Goal: Task Accomplishment & Management: Manage account settings

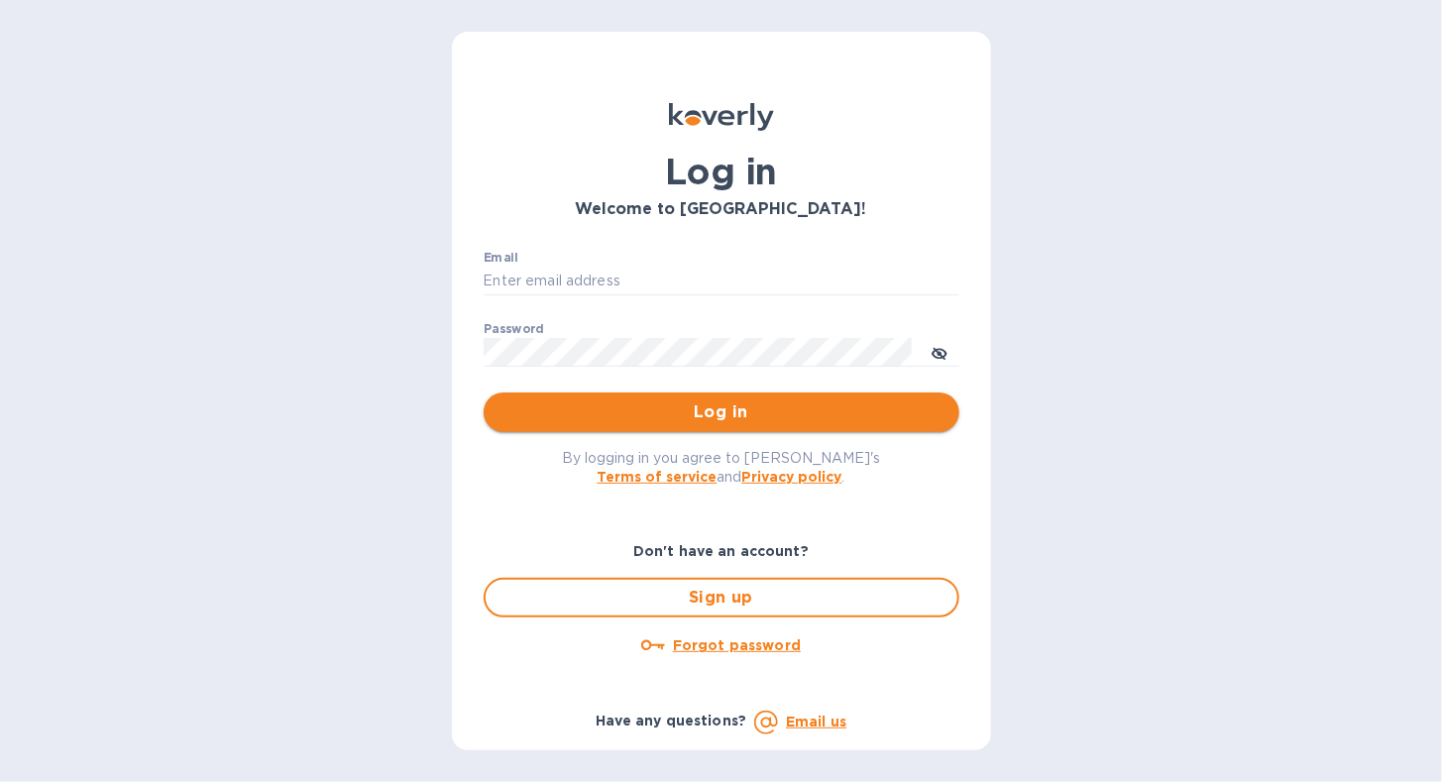
type input "[EMAIL_ADDRESS][DOMAIN_NAME]"
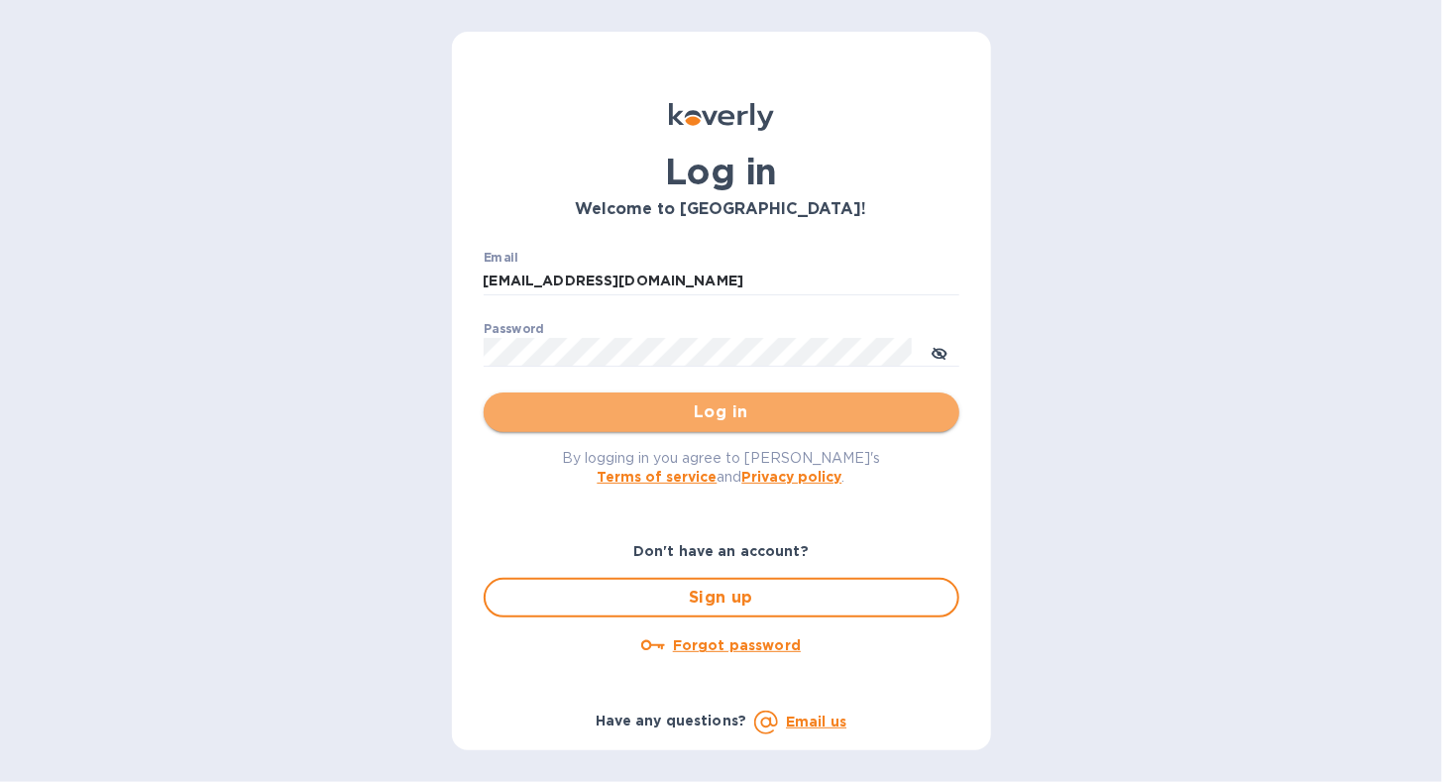
click at [588, 413] on span "Log in" at bounding box center [721, 412] width 444 height 24
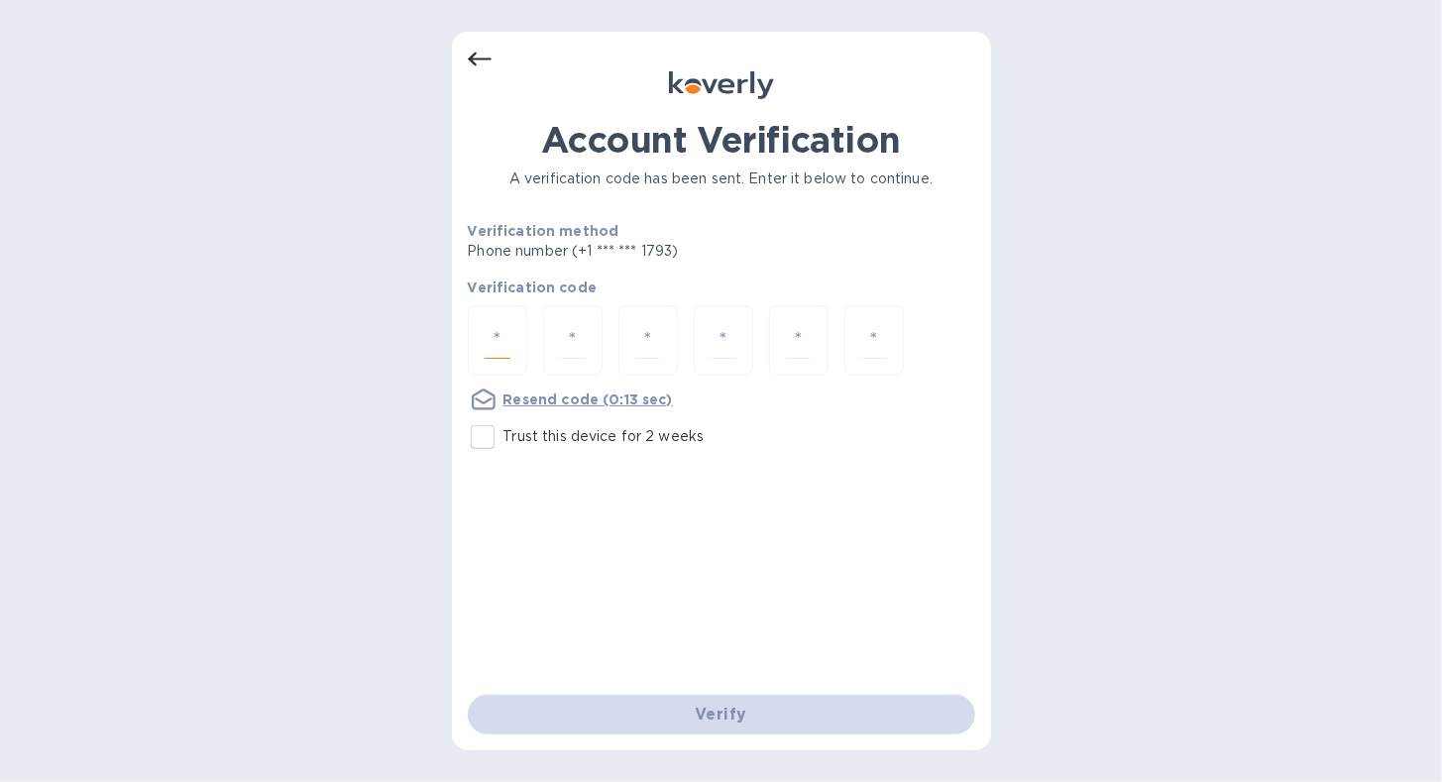
click at [493, 322] on input "number" at bounding box center [498, 340] width 26 height 37
type input "5"
type input "4"
type input "7"
type input "0"
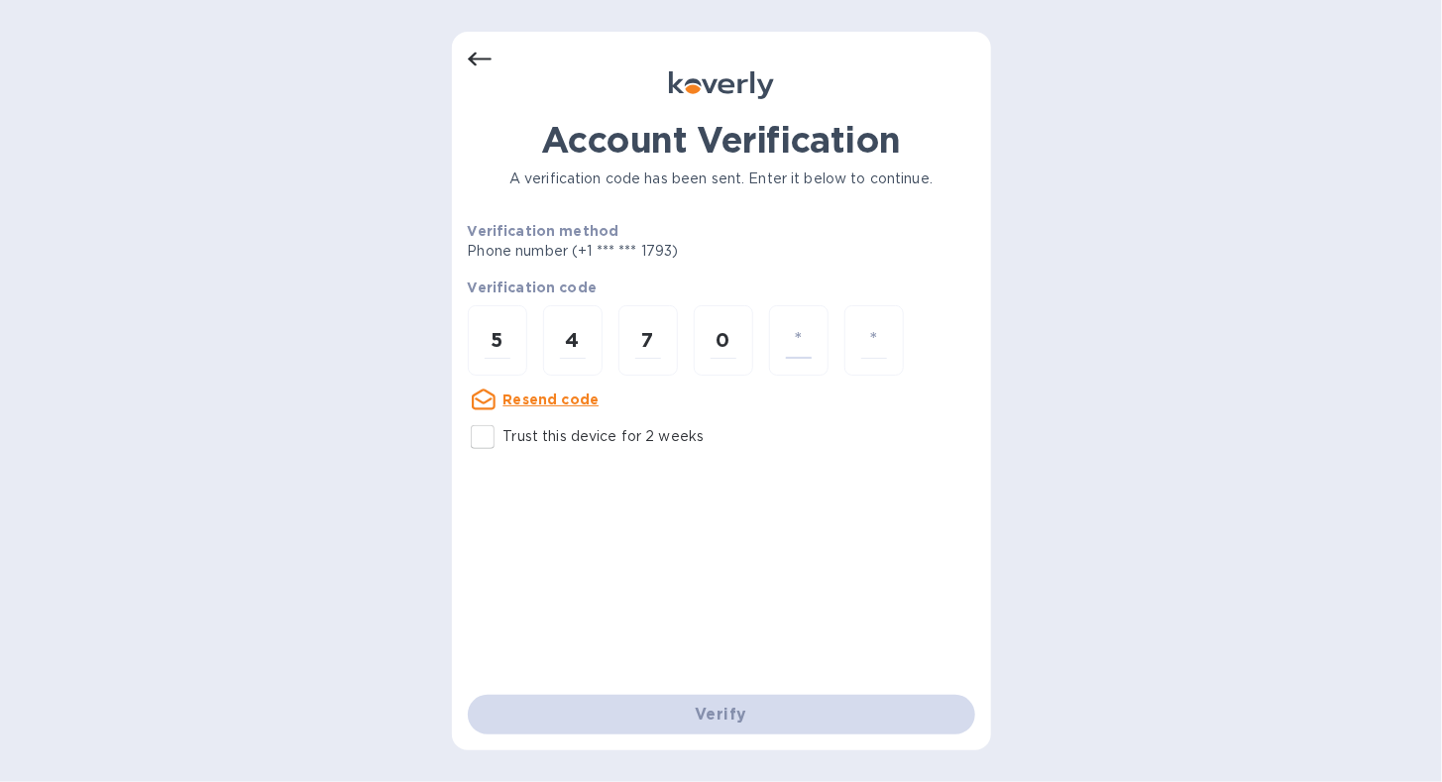
type input "5"
type input "8"
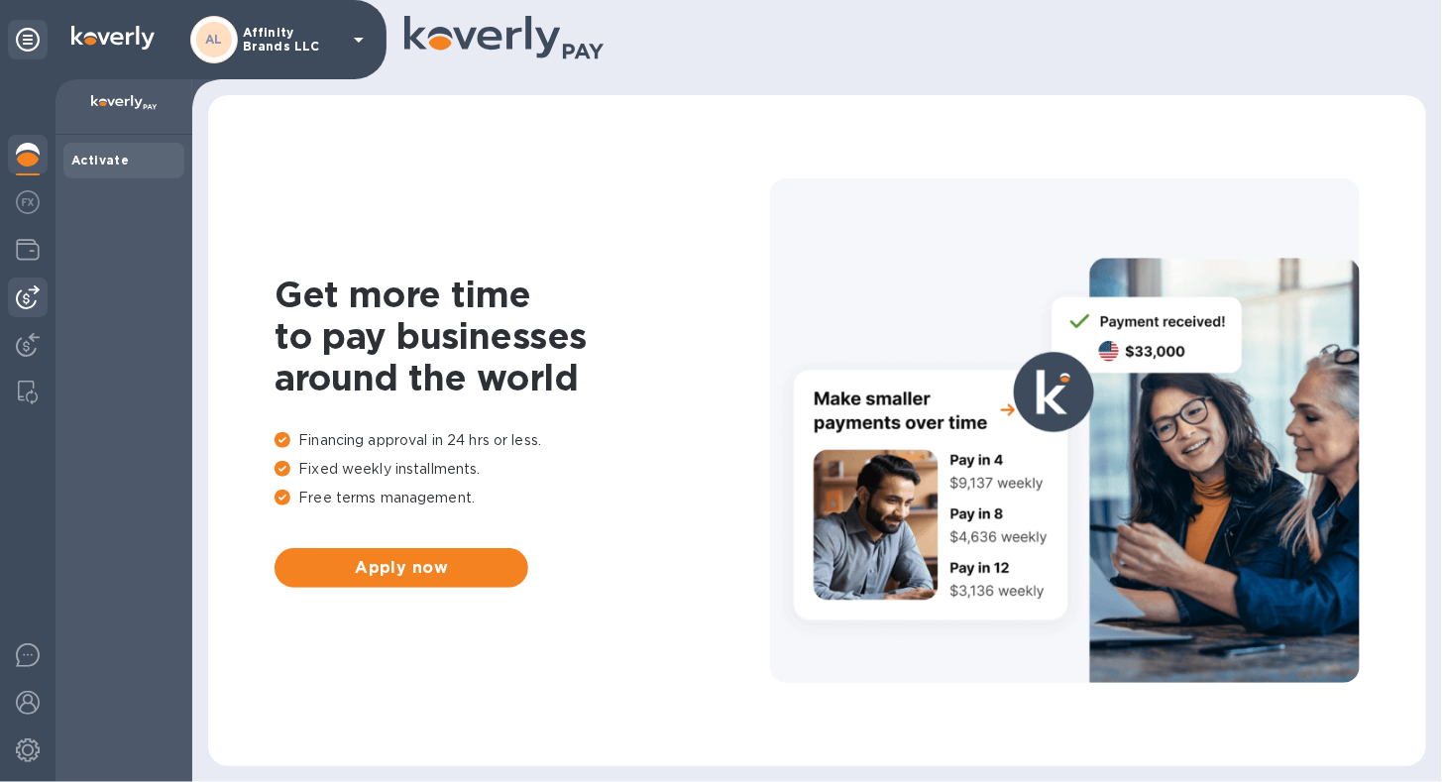
click at [36, 304] on img at bounding box center [28, 297] width 24 height 24
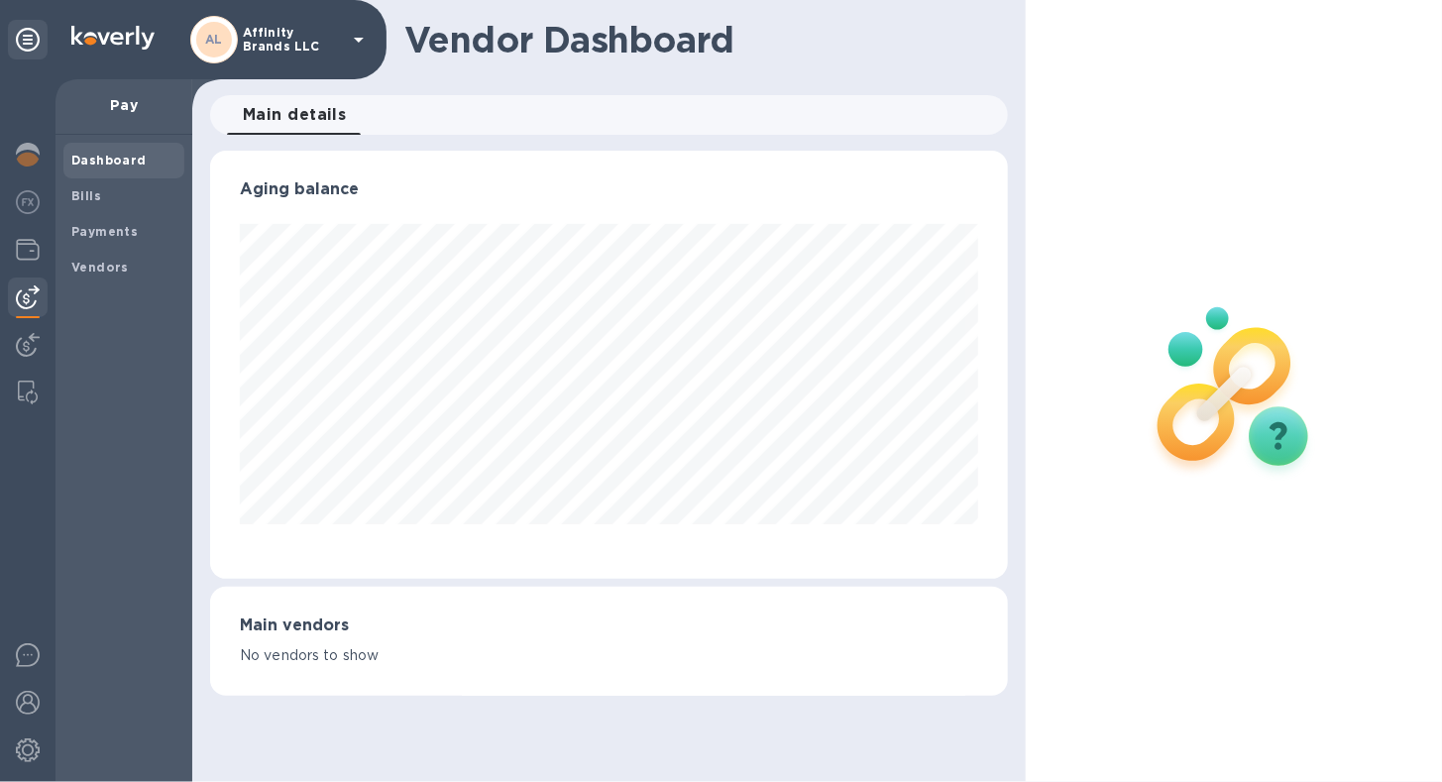
scroll to position [990531, 990168]
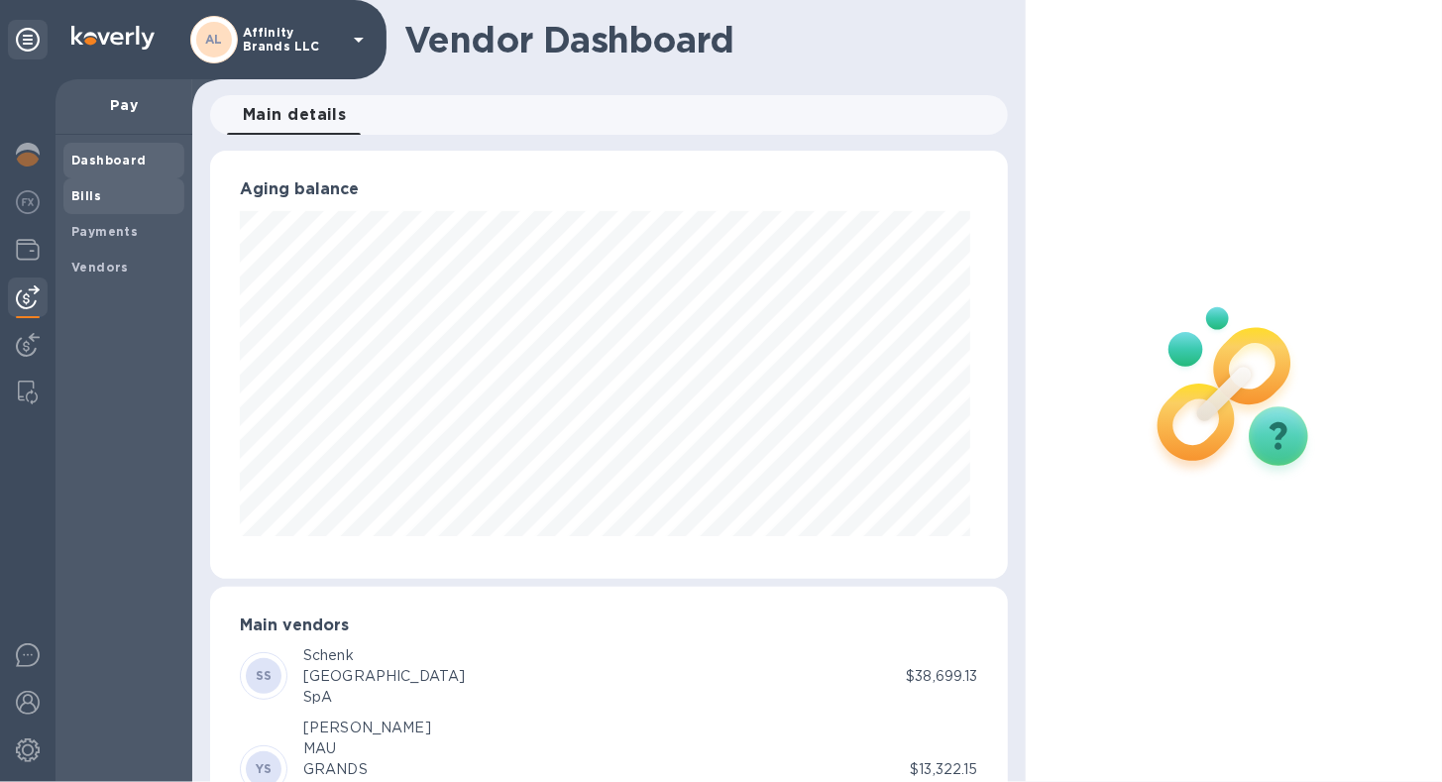
click at [85, 210] on div "Bills" at bounding box center [123, 196] width 121 height 36
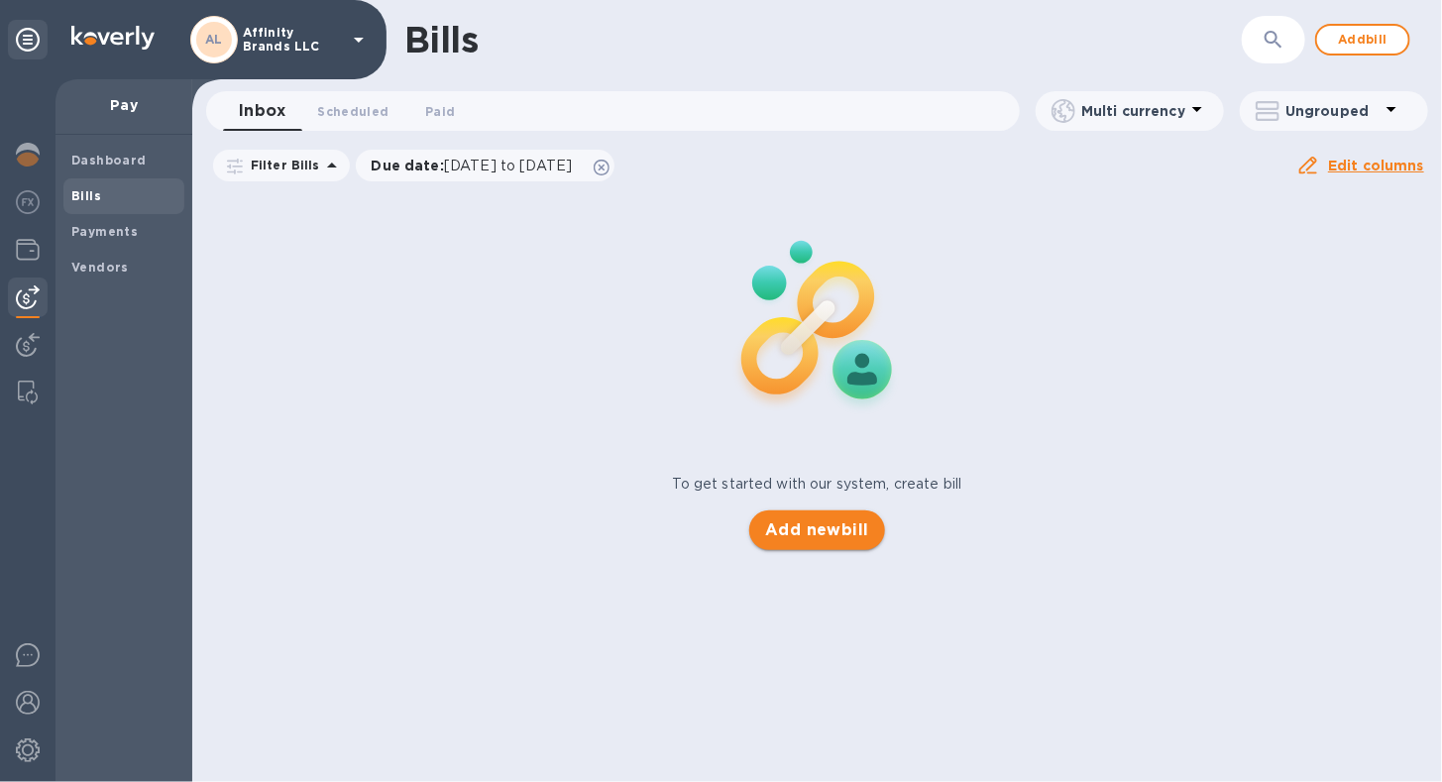
click at [813, 532] on span "Add new bill" at bounding box center [817, 530] width 104 height 24
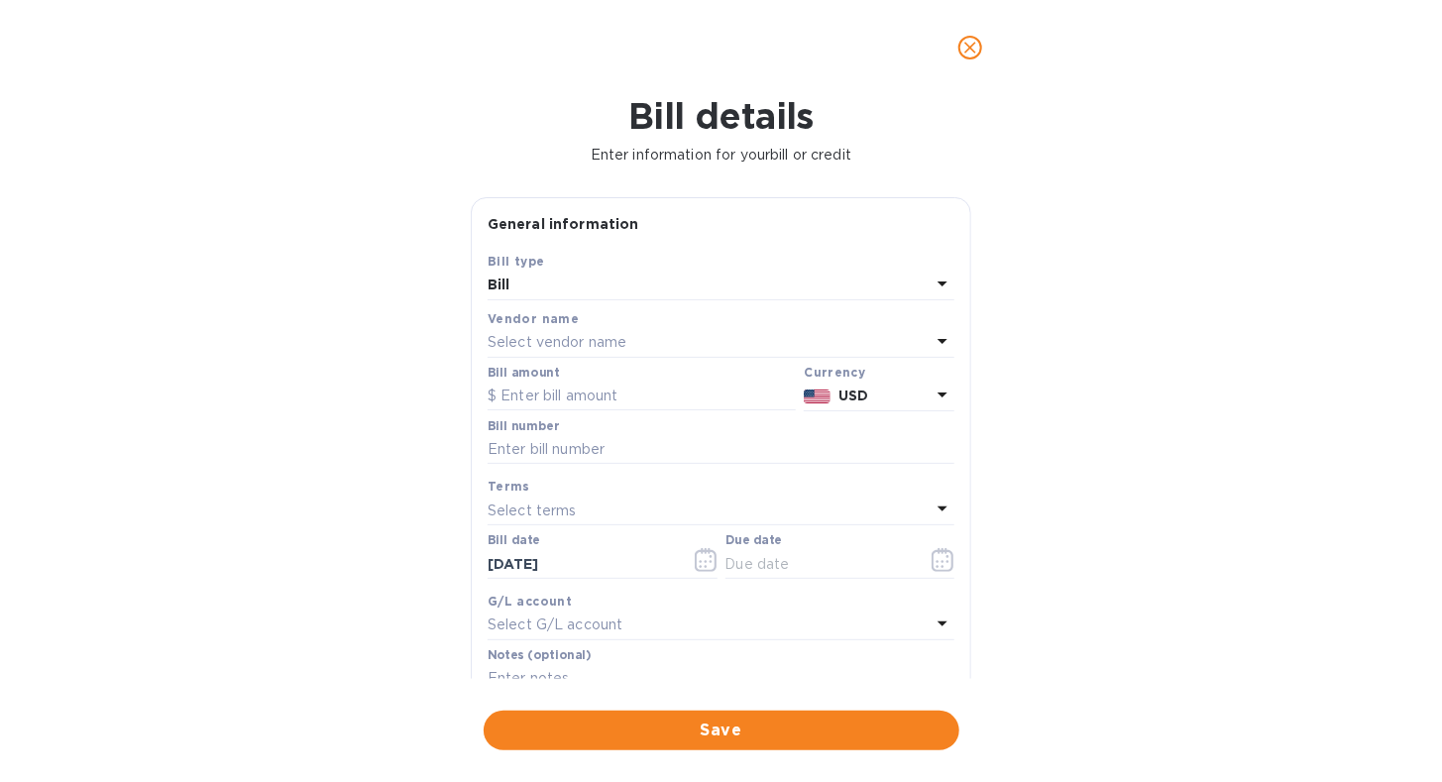
click at [932, 331] on icon at bounding box center [943, 341] width 24 height 24
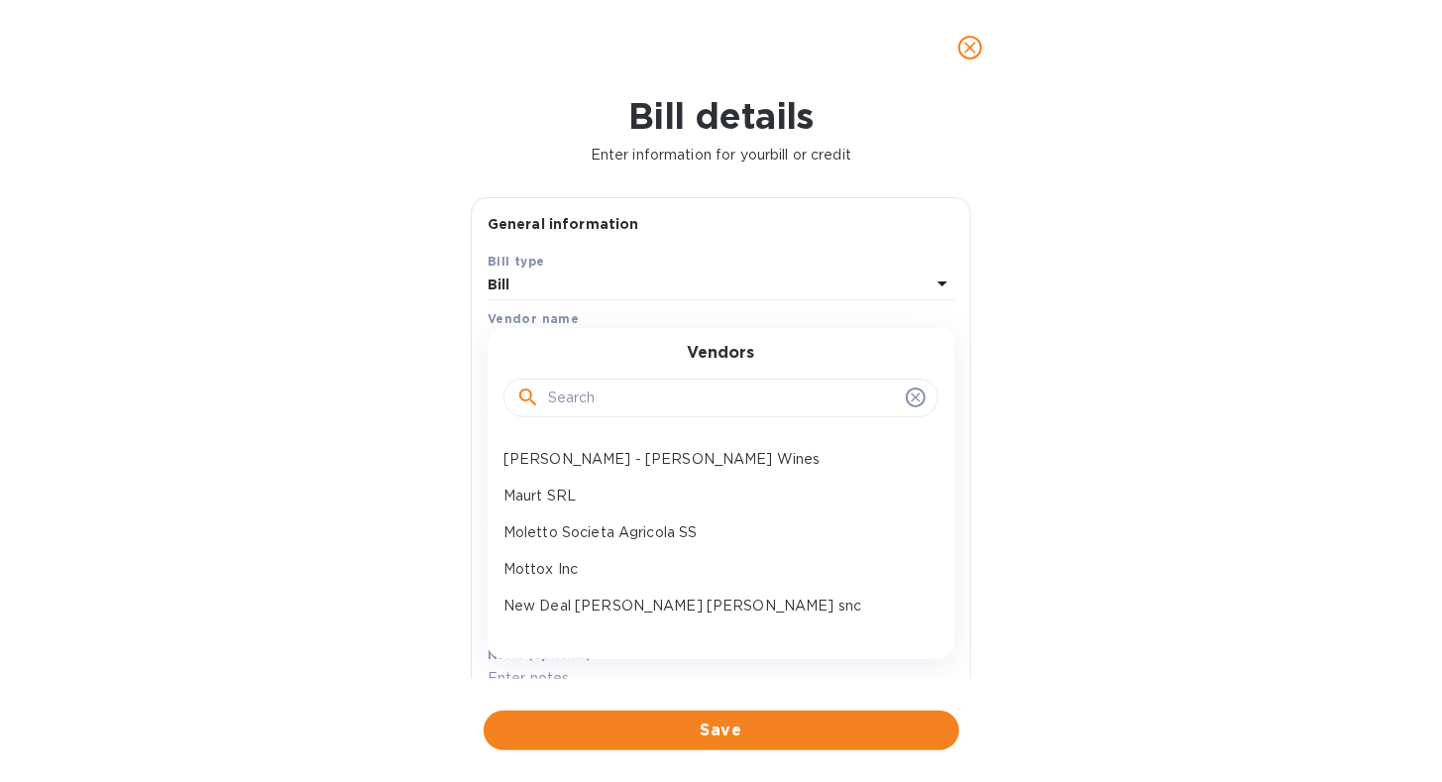
scroll to position [832, 0]
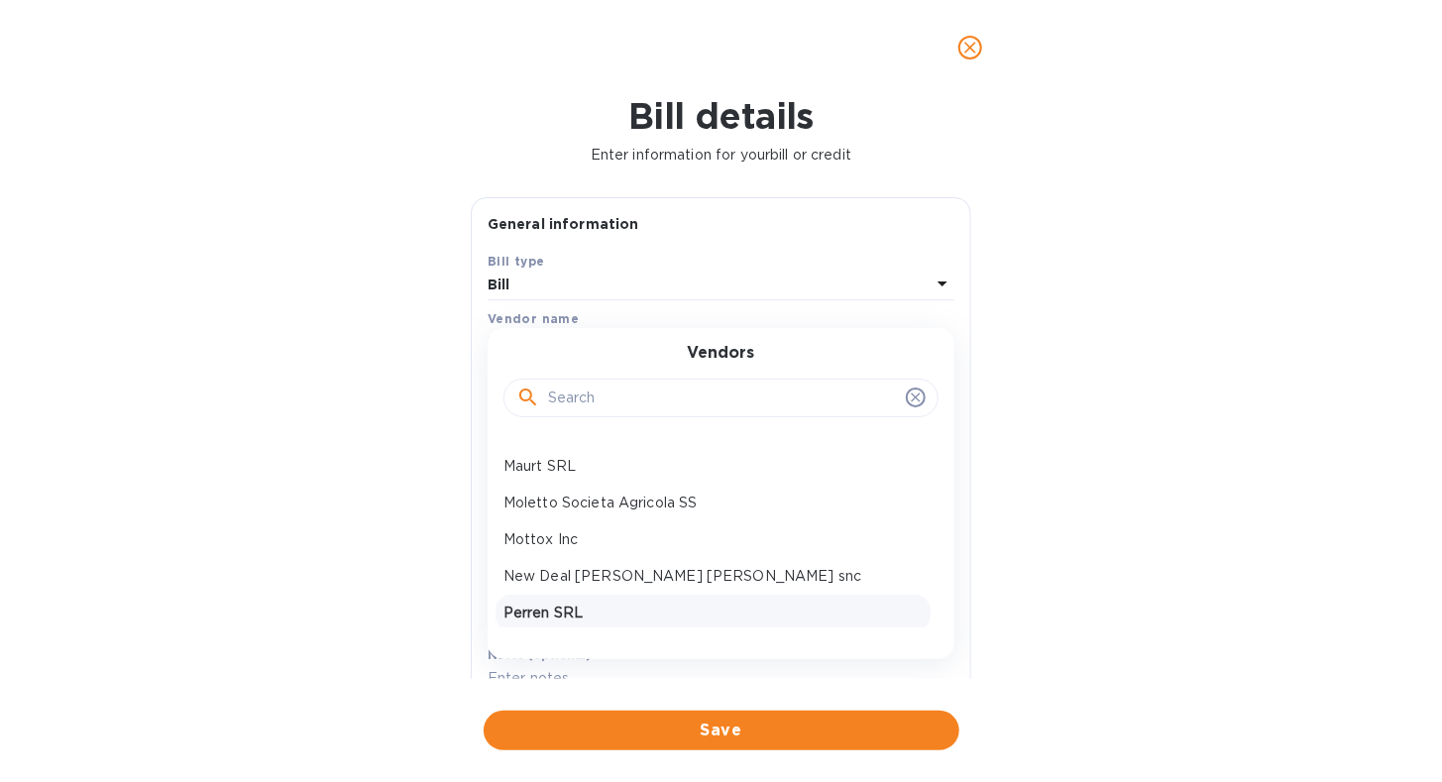
click at [785, 613] on p "Perren SRL" at bounding box center [712, 613] width 419 height 21
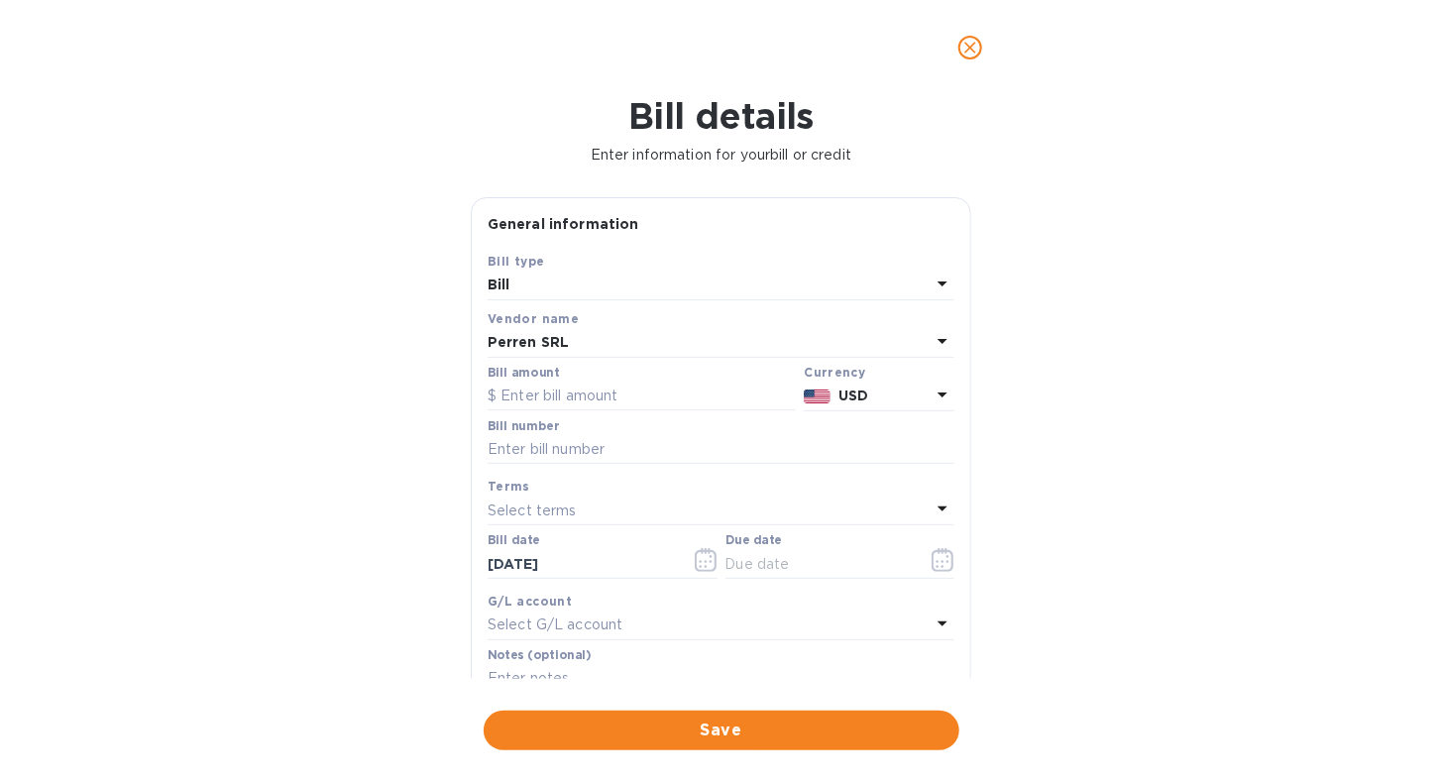
click at [937, 394] on icon at bounding box center [942, 394] width 10 height 5
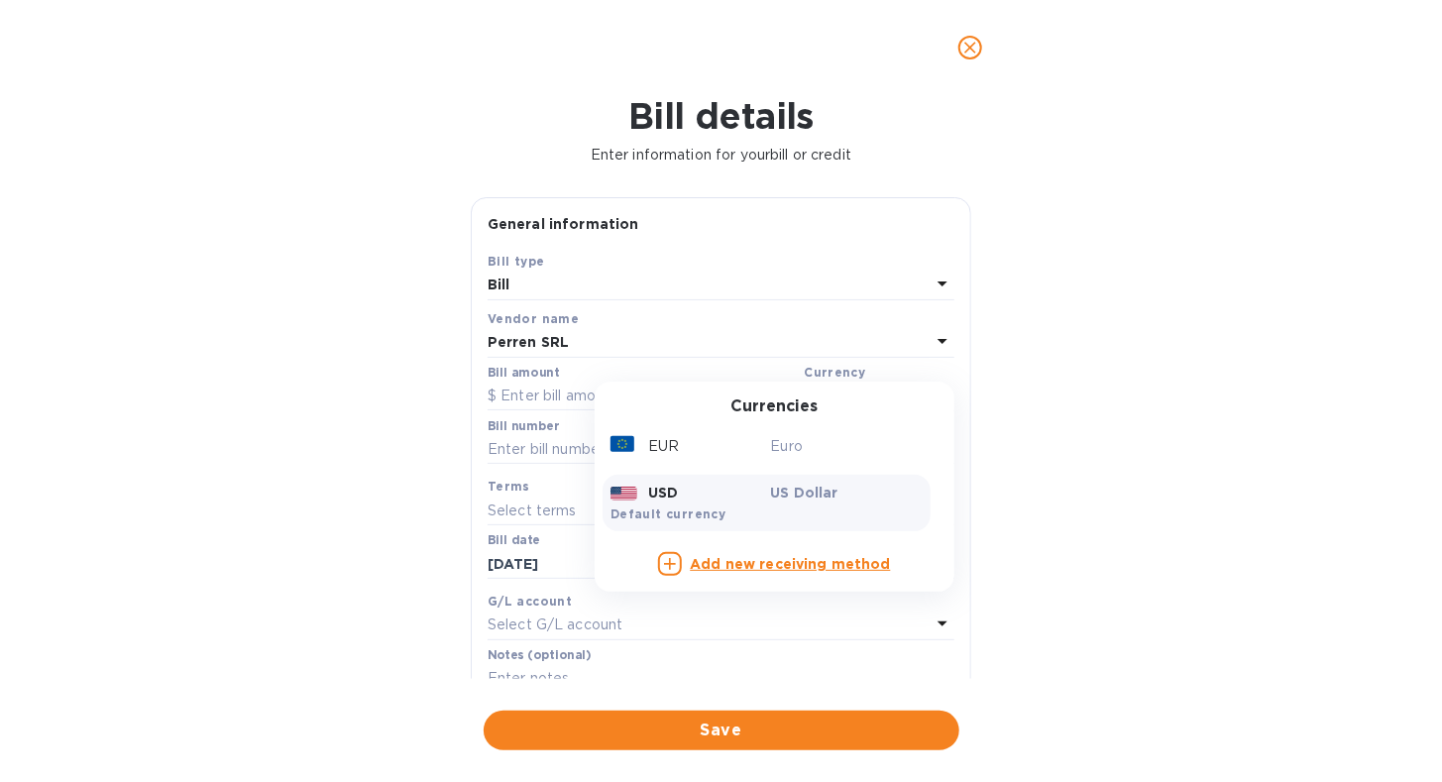
click at [704, 503] on div "USD US Dollar Default currency" at bounding box center [767, 503] width 328 height 56
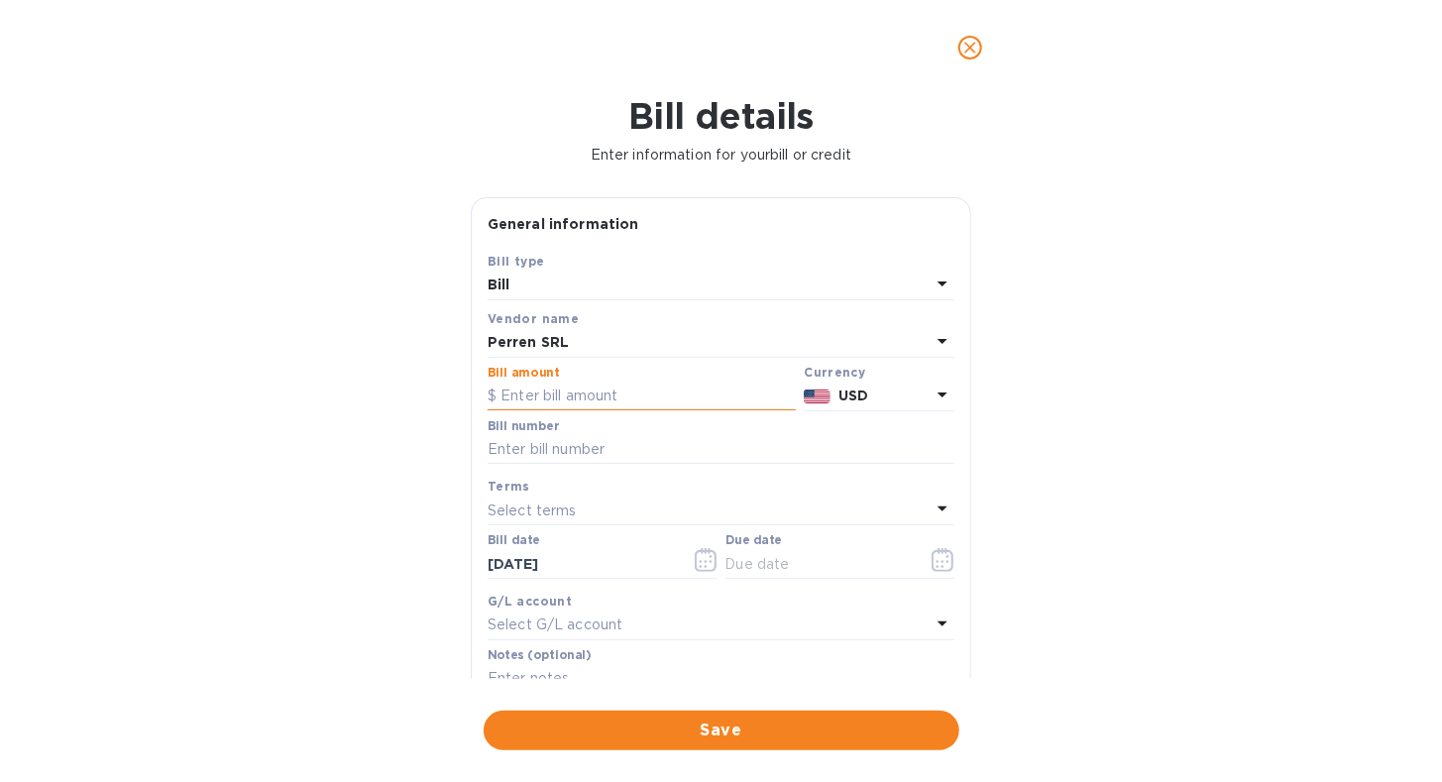
click at [671, 394] on input "text" at bounding box center [642, 397] width 308 height 30
type input "35,869.54"
click at [650, 446] on input "text" at bounding box center [721, 450] width 467 height 30
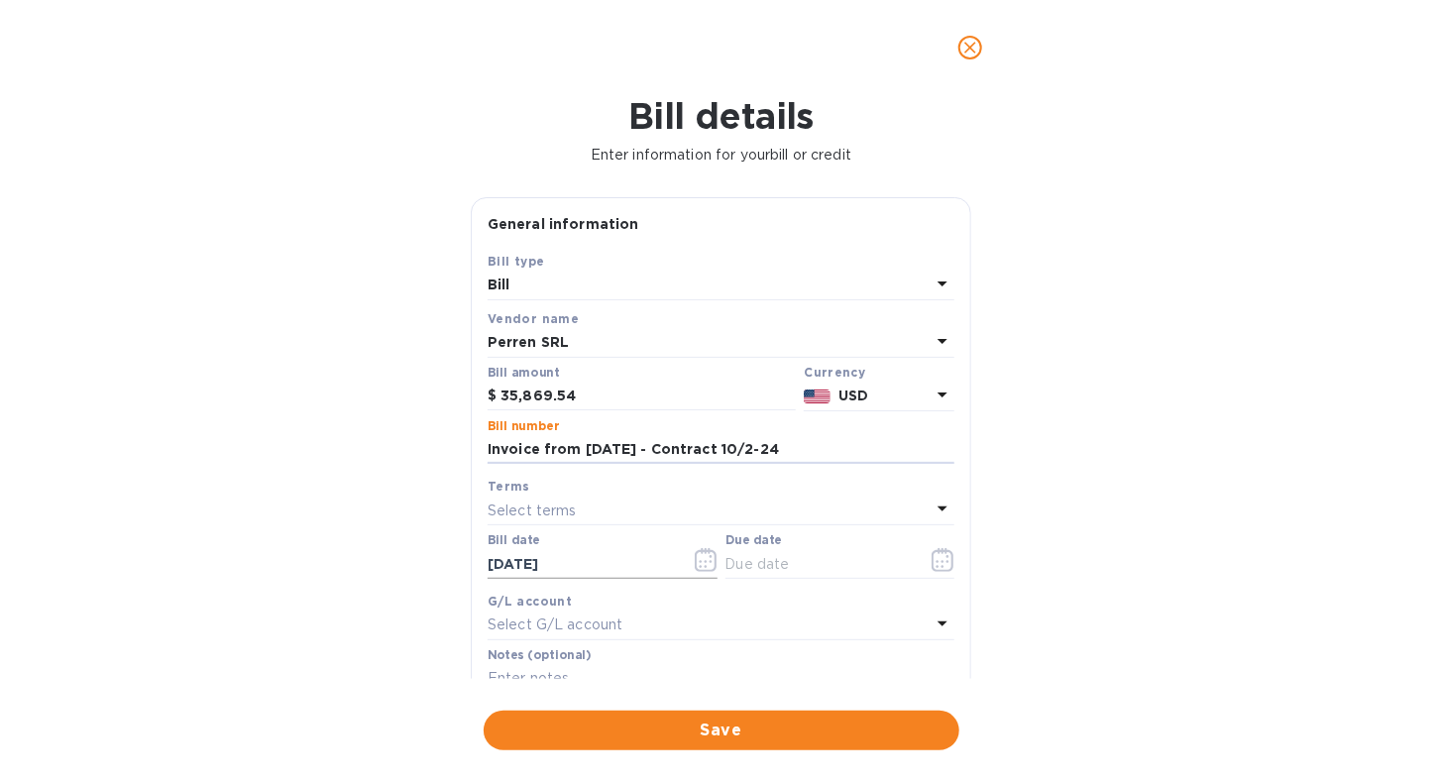
scroll to position [99, 0]
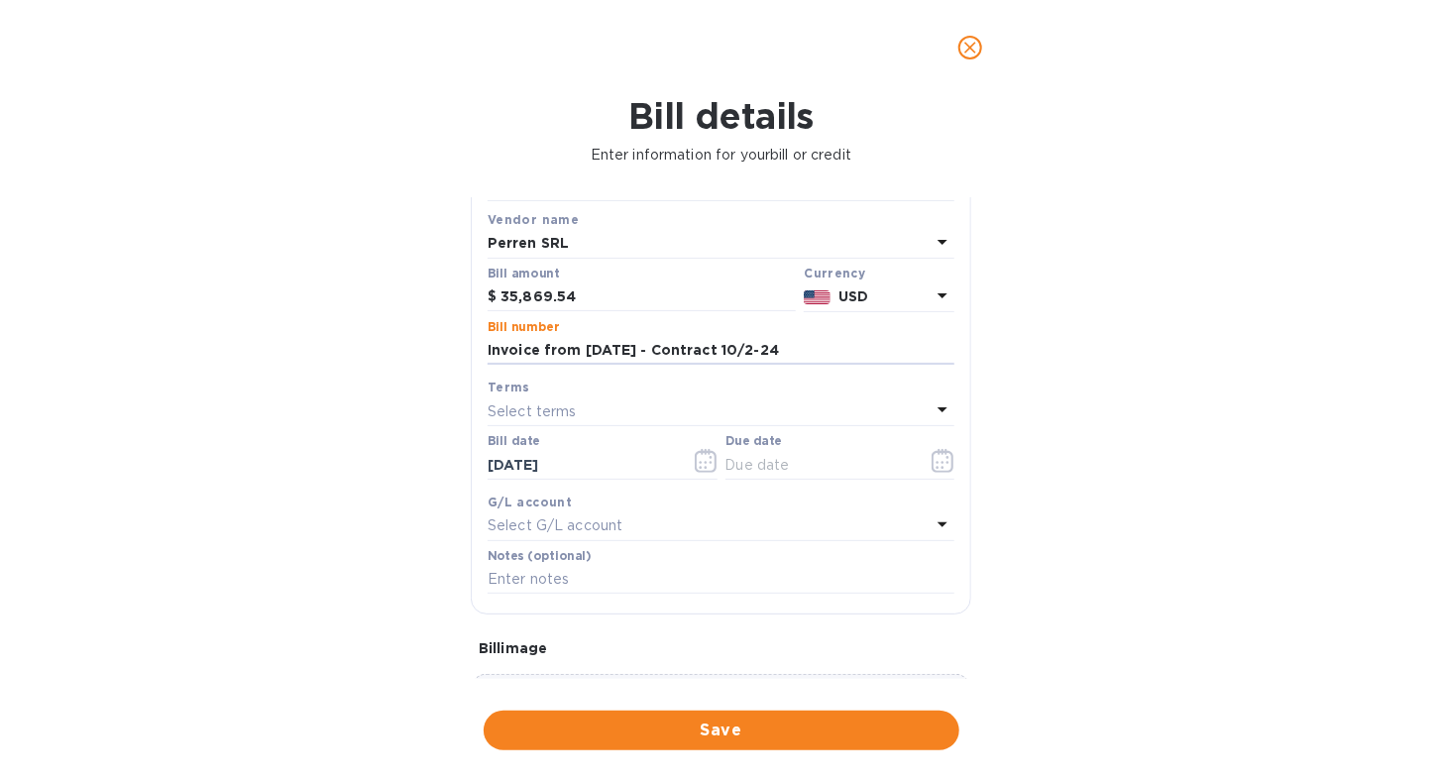
type input "Invoice from [DATE] - Contract 10/2-24"
click at [932, 401] on icon at bounding box center [943, 409] width 24 height 24
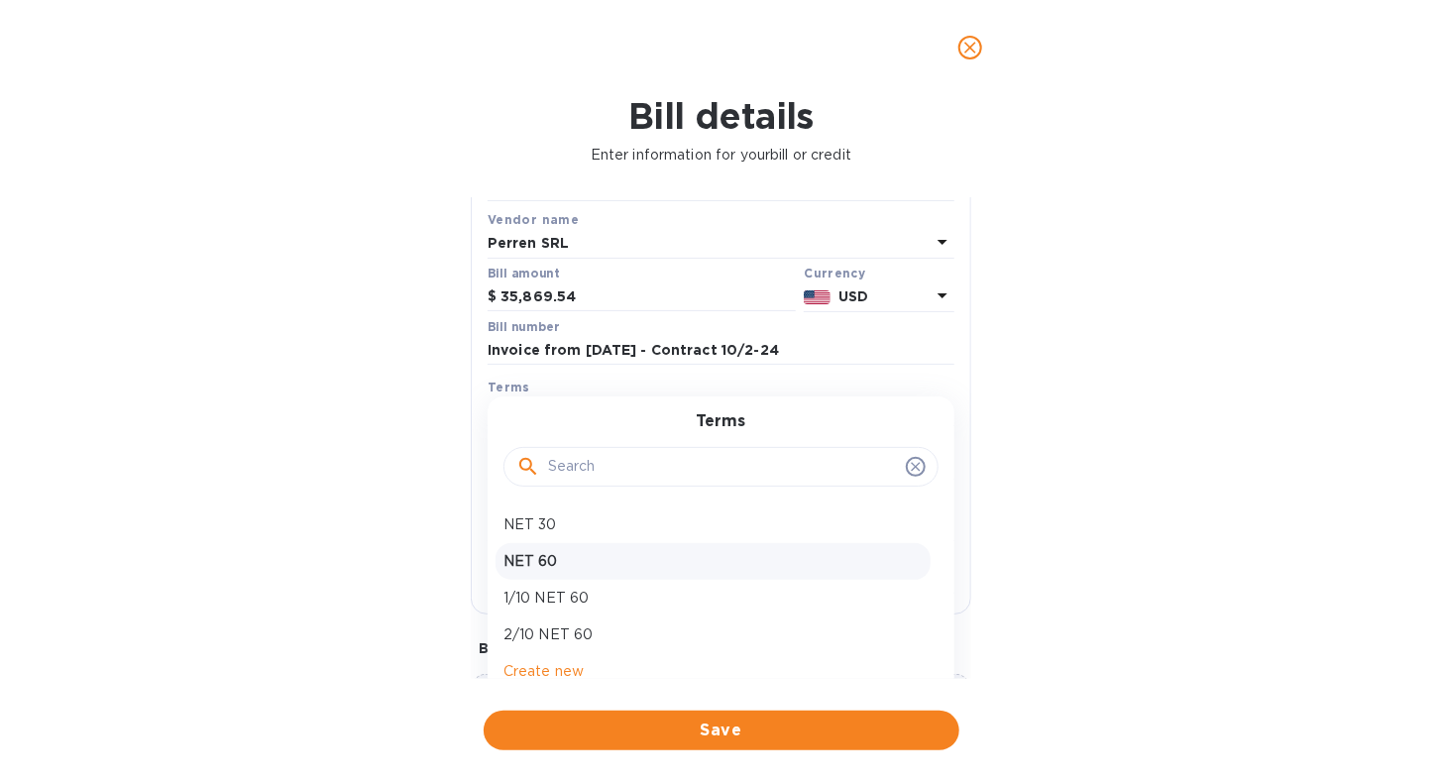
click at [678, 568] on p "NET 60" at bounding box center [712, 561] width 419 height 21
type input "[DATE]"
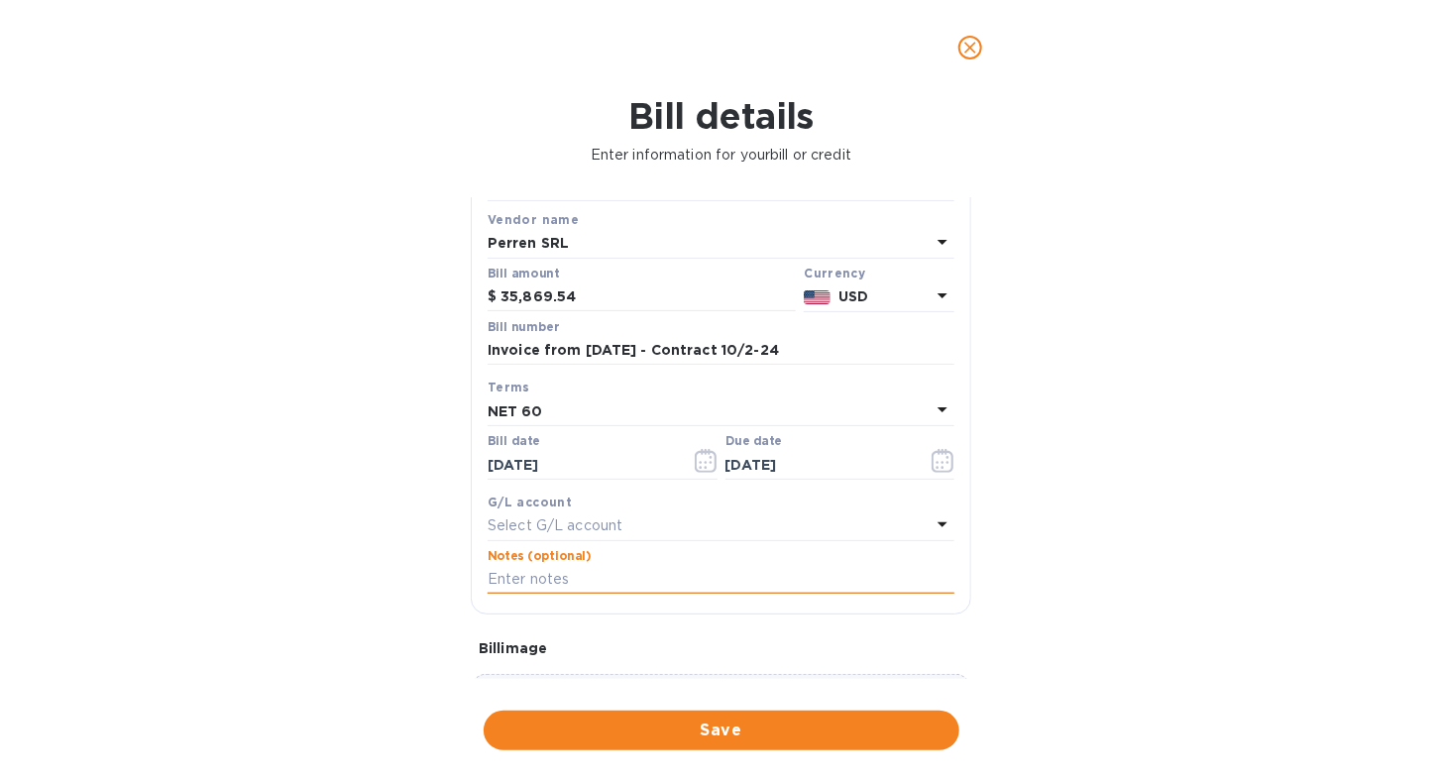
click at [667, 579] on input "text" at bounding box center [721, 580] width 467 height 30
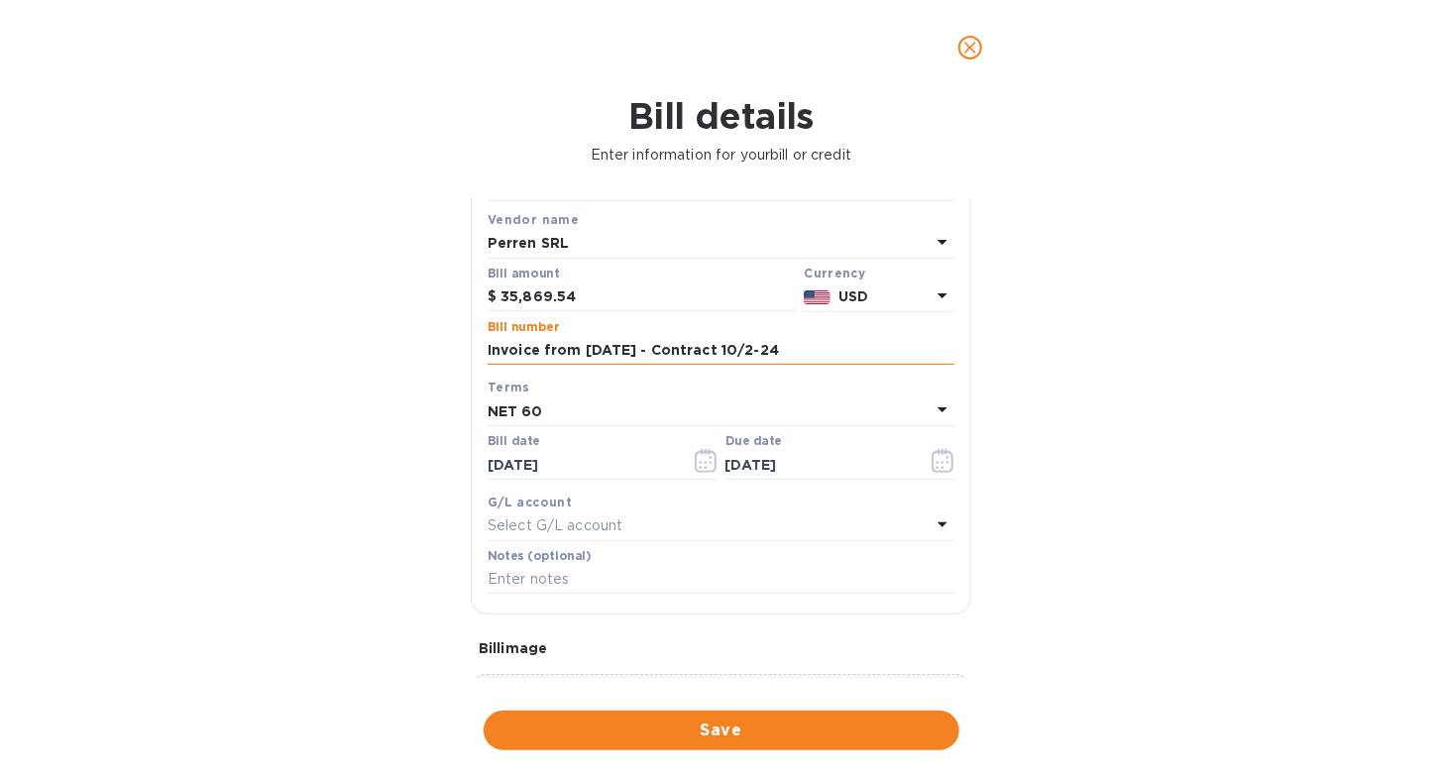
drag, startPoint x: 489, startPoint y: 351, endPoint x: 860, endPoint y: 348, distance: 371.6
click at [860, 348] on input "Invoice from [DATE] - Contract 10/2-24" at bounding box center [721, 351] width 467 height 30
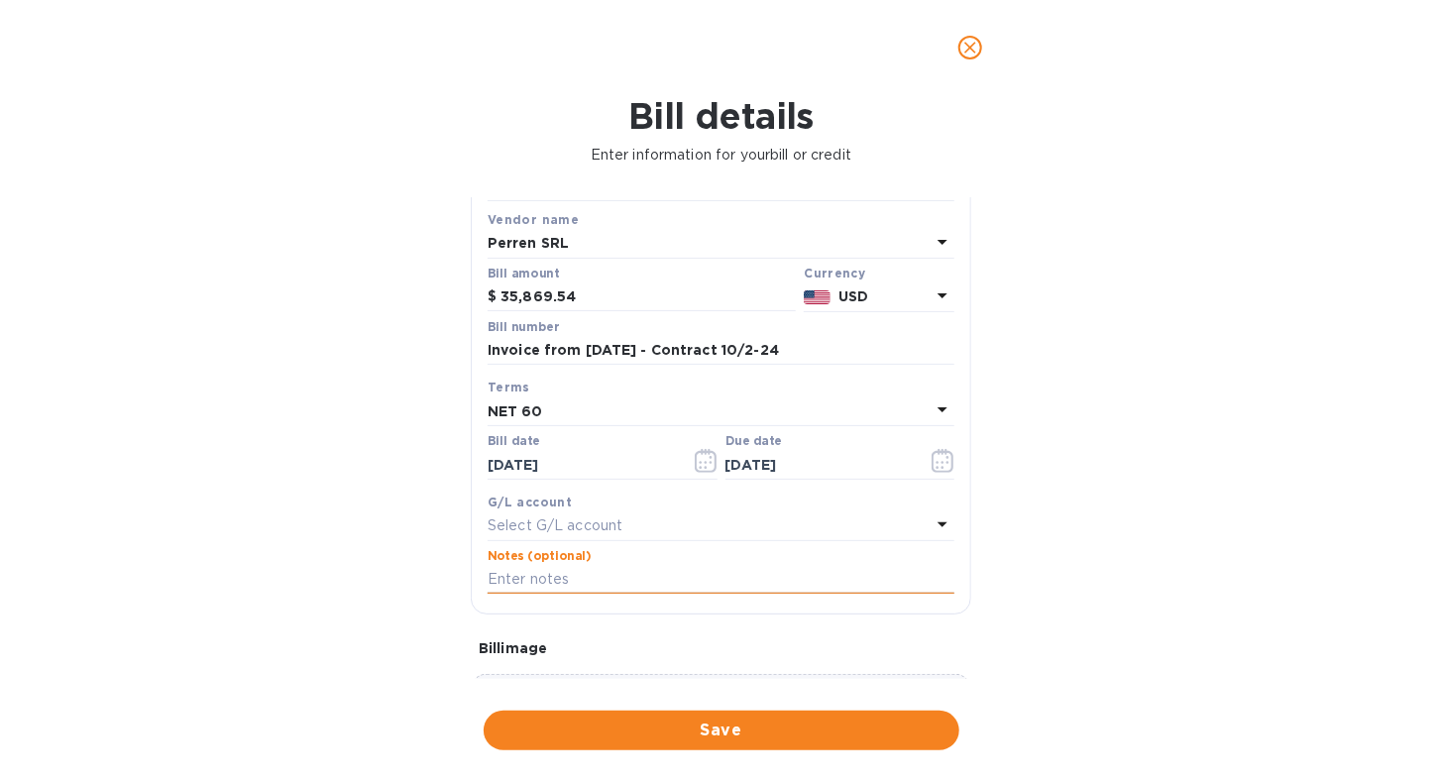
click at [576, 585] on input "text" at bounding box center [721, 580] width 467 height 30
paste input "Invoice from [DATE] - Contract 10/2-24"
click at [488, 573] on input "Invoice from [DATE] - Contract 10/2-24" at bounding box center [721, 580] width 467 height 30
type input "Affinity Brands - Invoice from [DATE] - Contract 10/2-24"
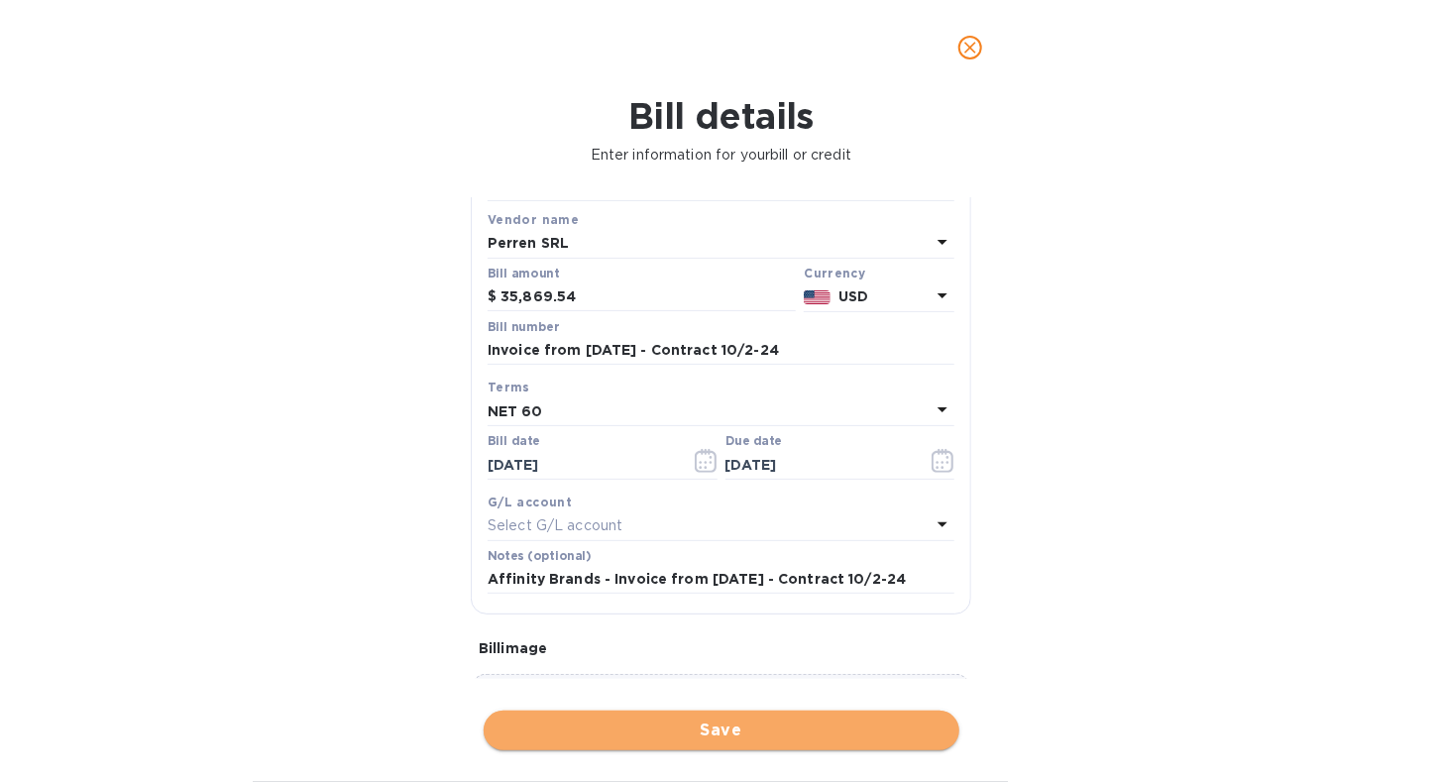
click at [652, 728] on span "Save" at bounding box center [721, 730] width 444 height 24
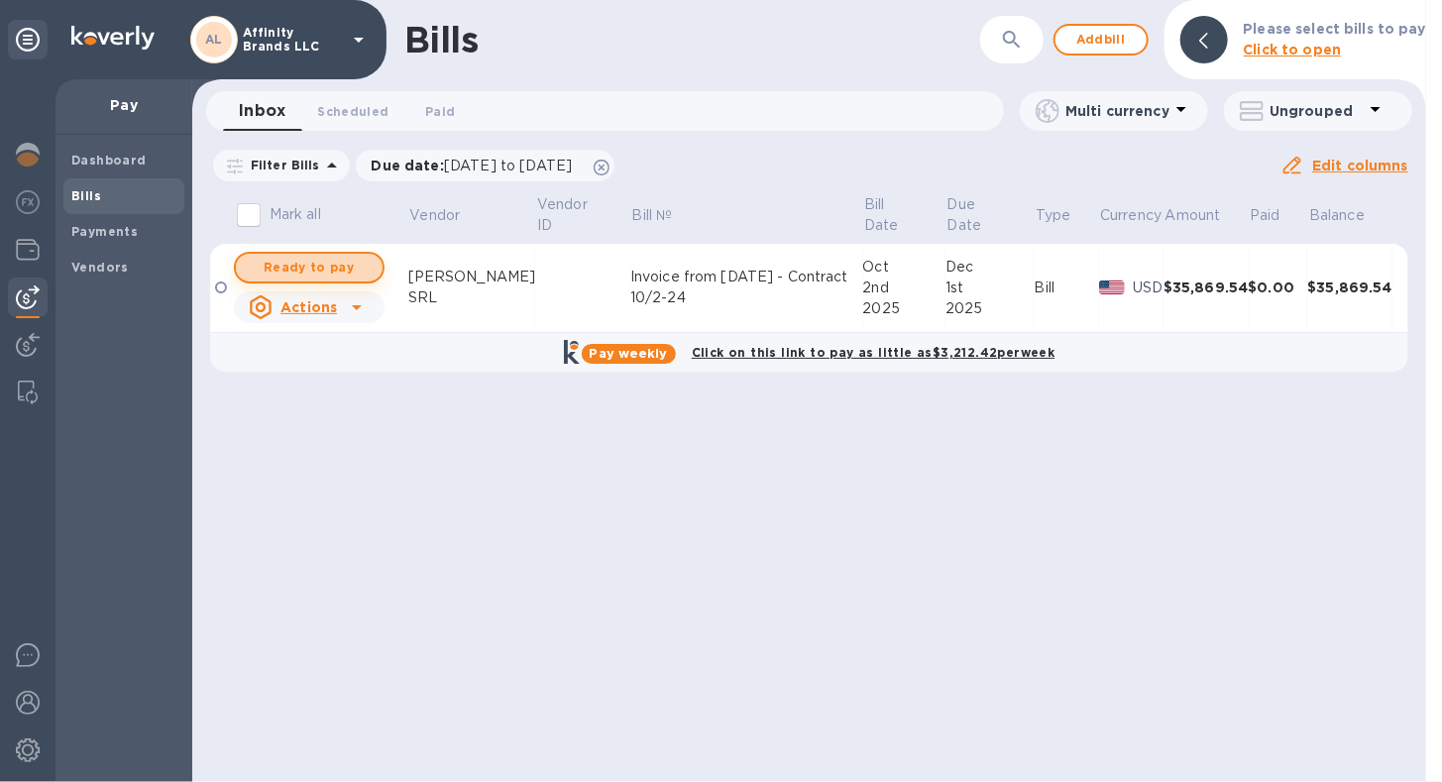
click at [350, 269] on span "Ready to pay" at bounding box center [309, 268] width 115 height 24
checkbox input "true"
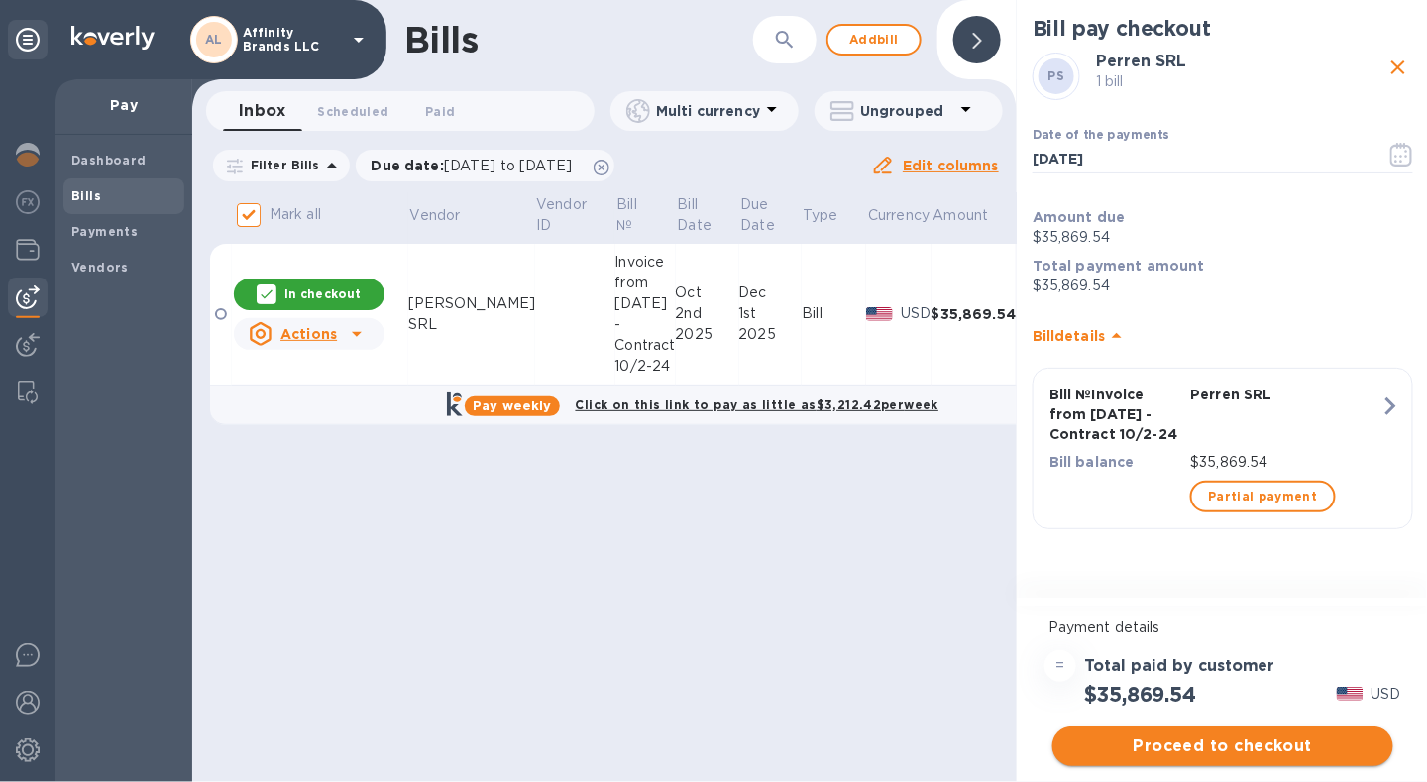
click at [1222, 738] on span "Proceed to checkout" at bounding box center [1222, 746] width 309 height 24
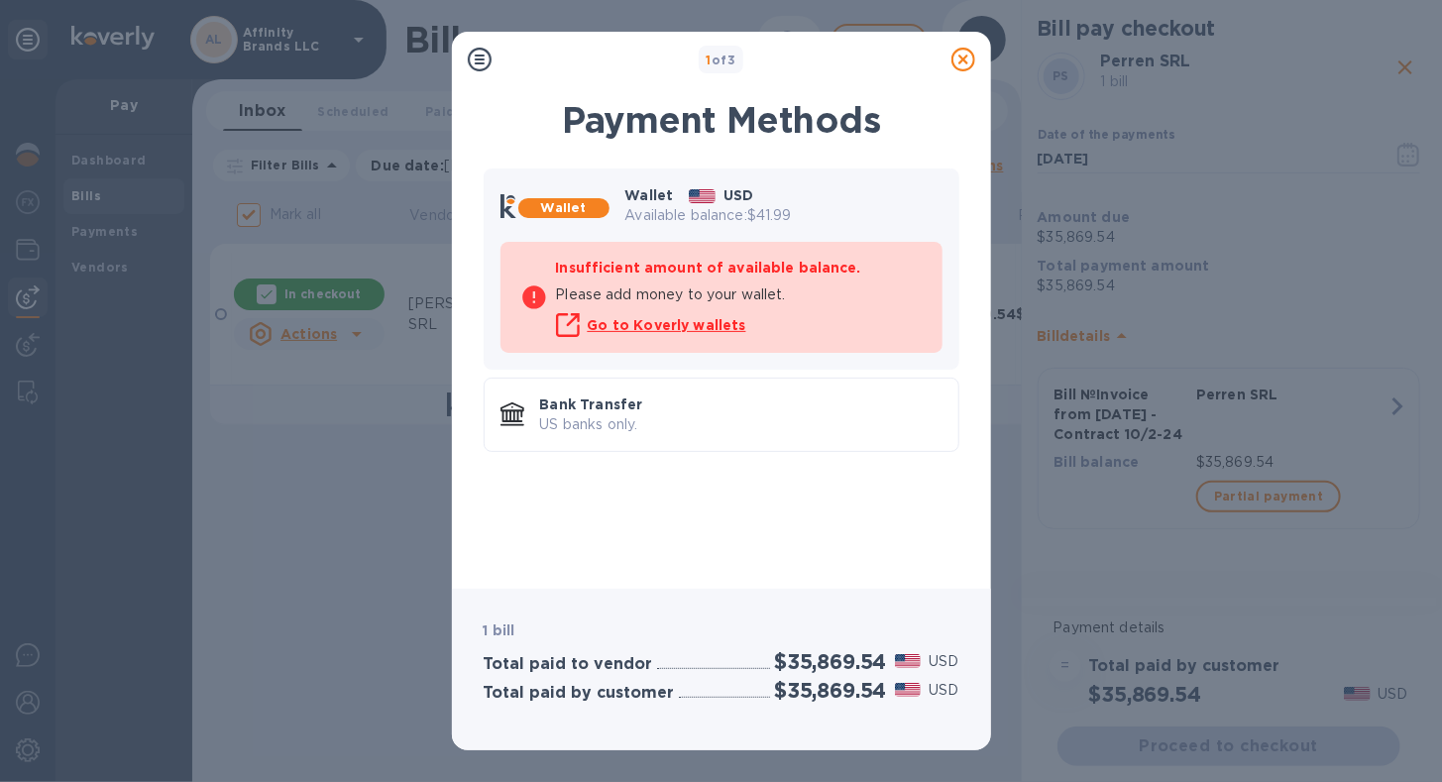
click at [565, 207] on b "Wallet" at bounding box center [564, 207] width 46 height 15
click at [627, 415] on p "US banks only." at bounding box center [741, 424] width 402 height 21
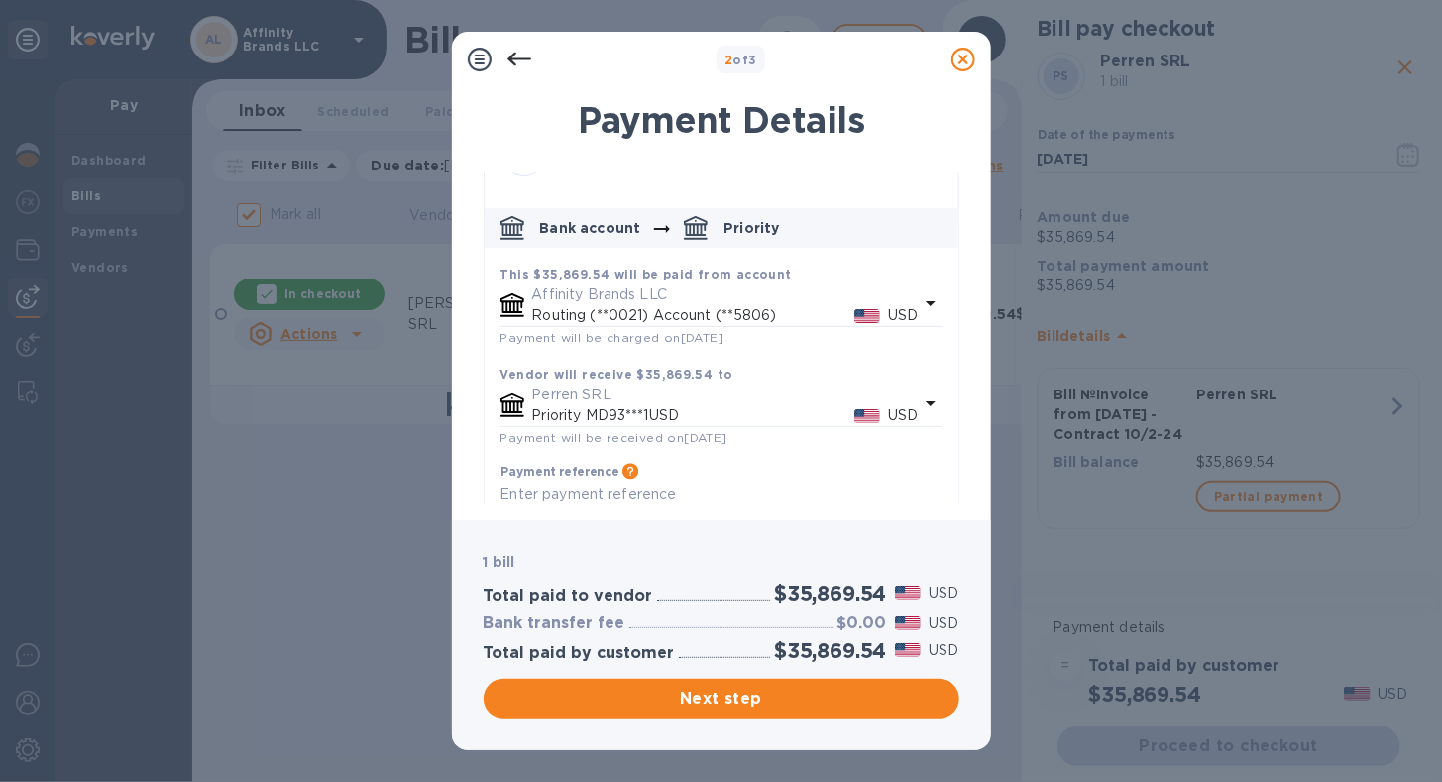
scroll to position [109, 0]
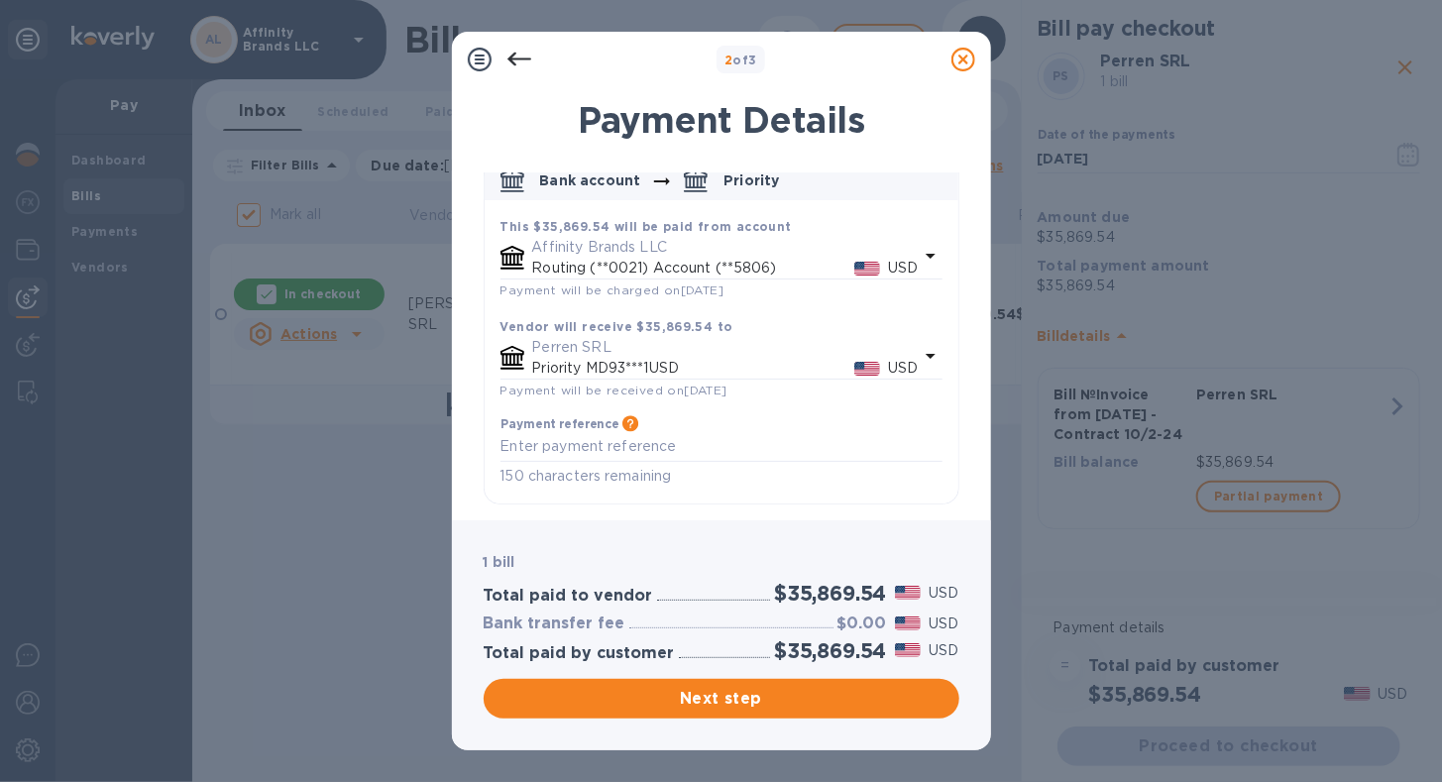
click at [920, 357] on icon "default-method" at bounding box center [931, 356] width 24 height 24
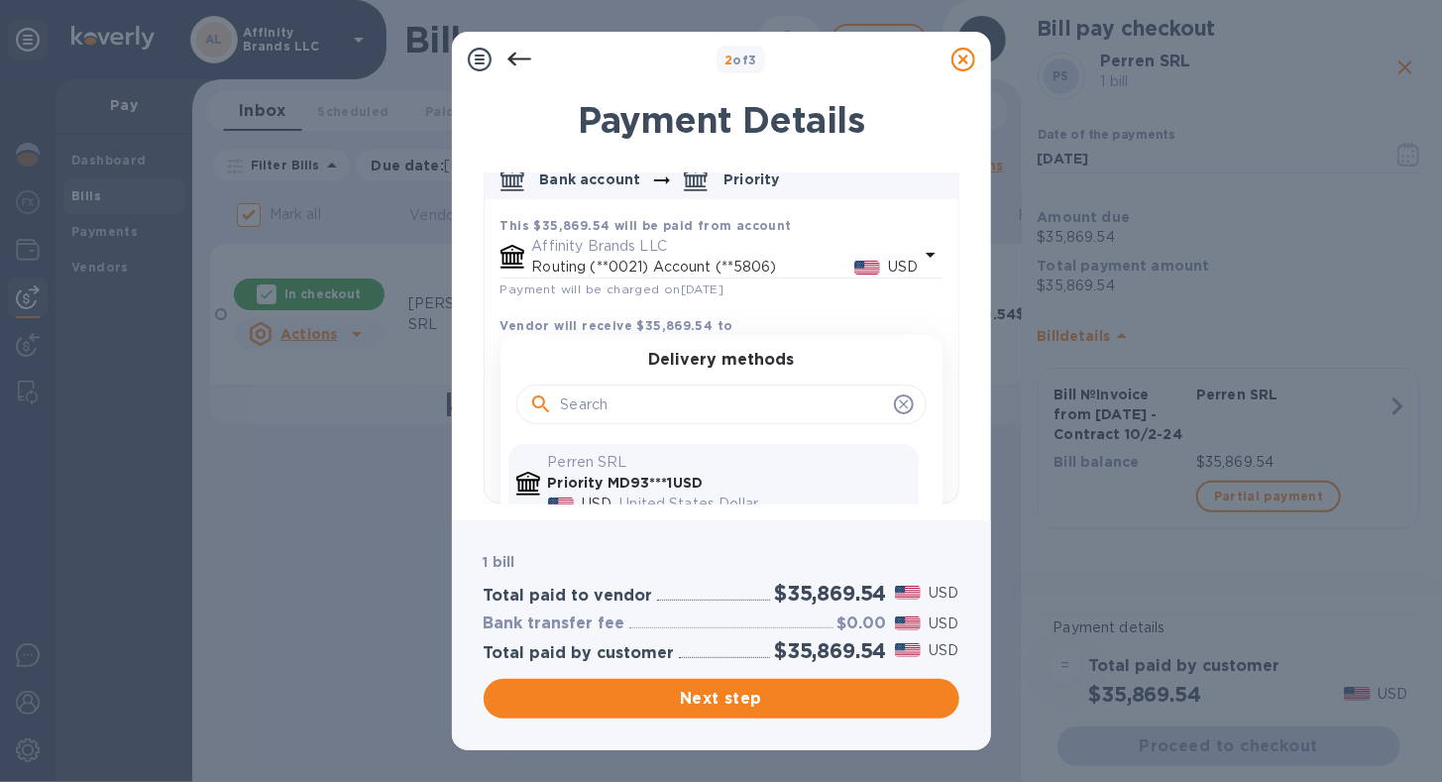
scroll to position [181, 0]
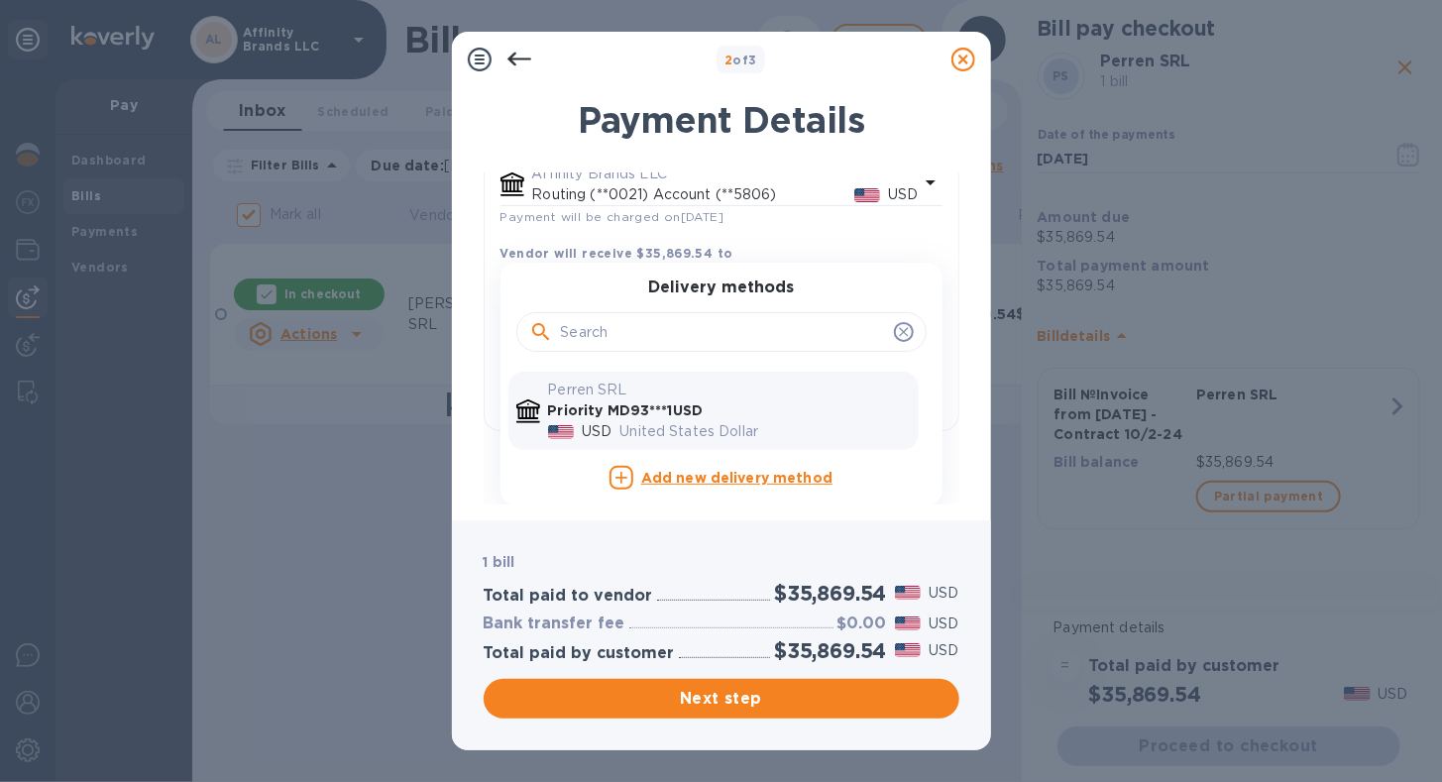
click at [852, 424] on p "United States Dollar" at bounding box center [765, 431] width 290 height 21
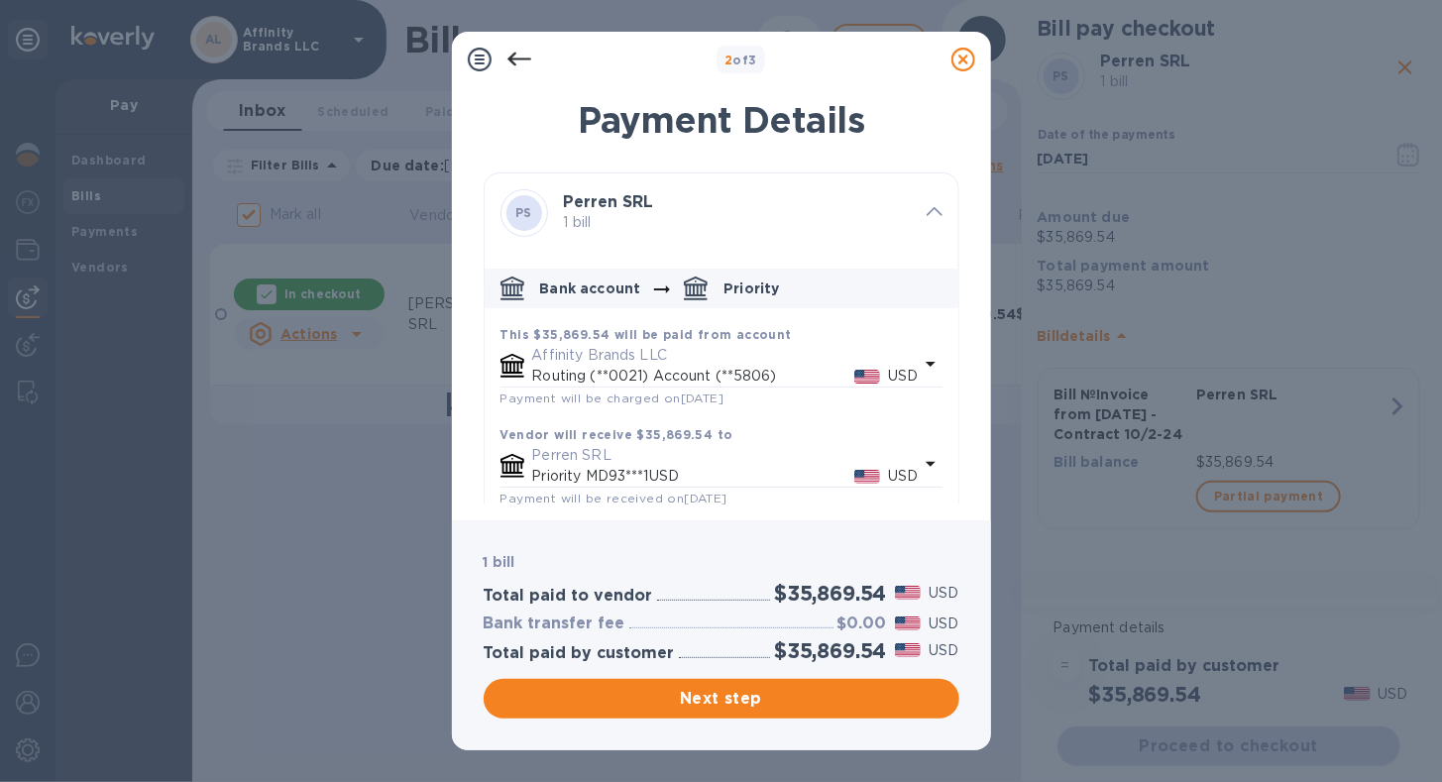
scroll to position [109, 0]
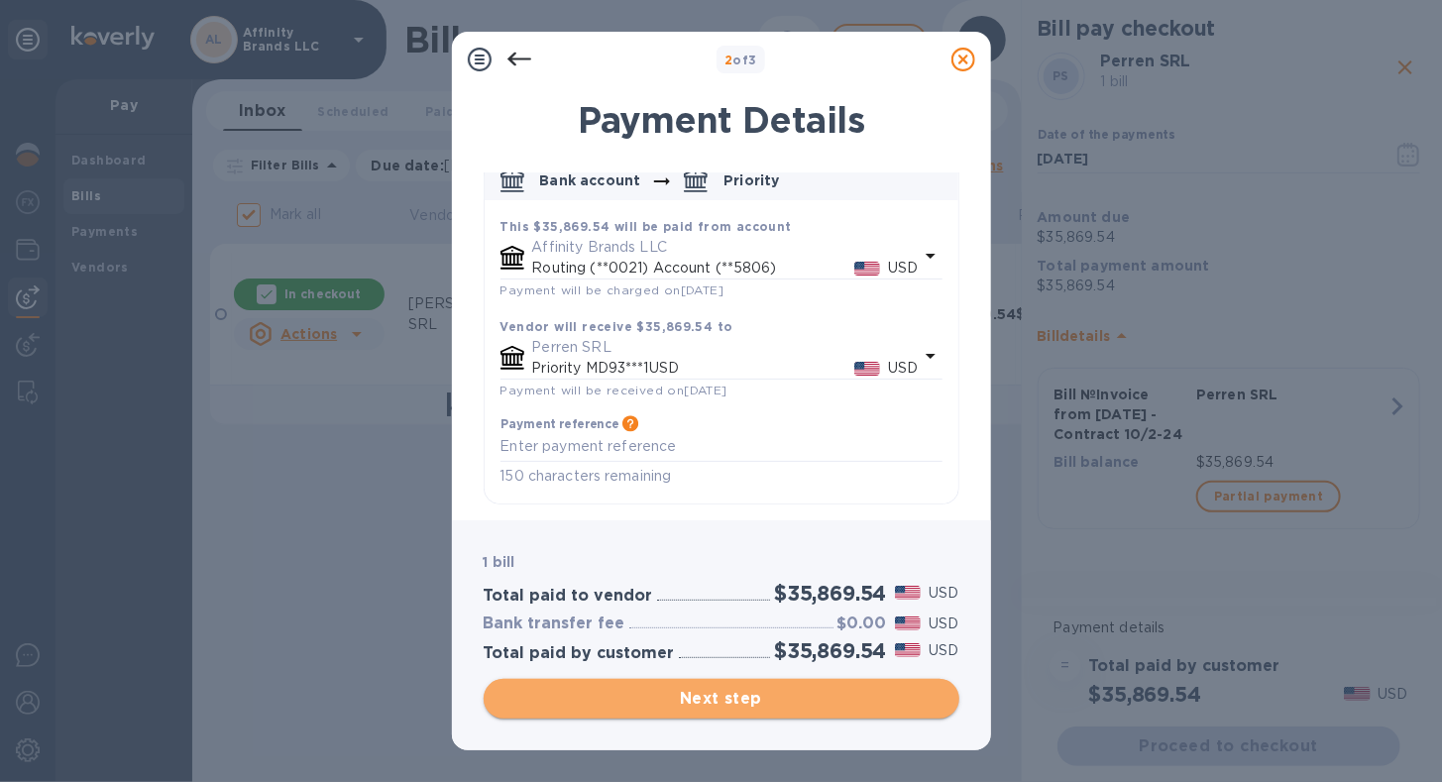
click at [810, 694] on span "Next step" at bounding box center [721, 699] width 444 height 24
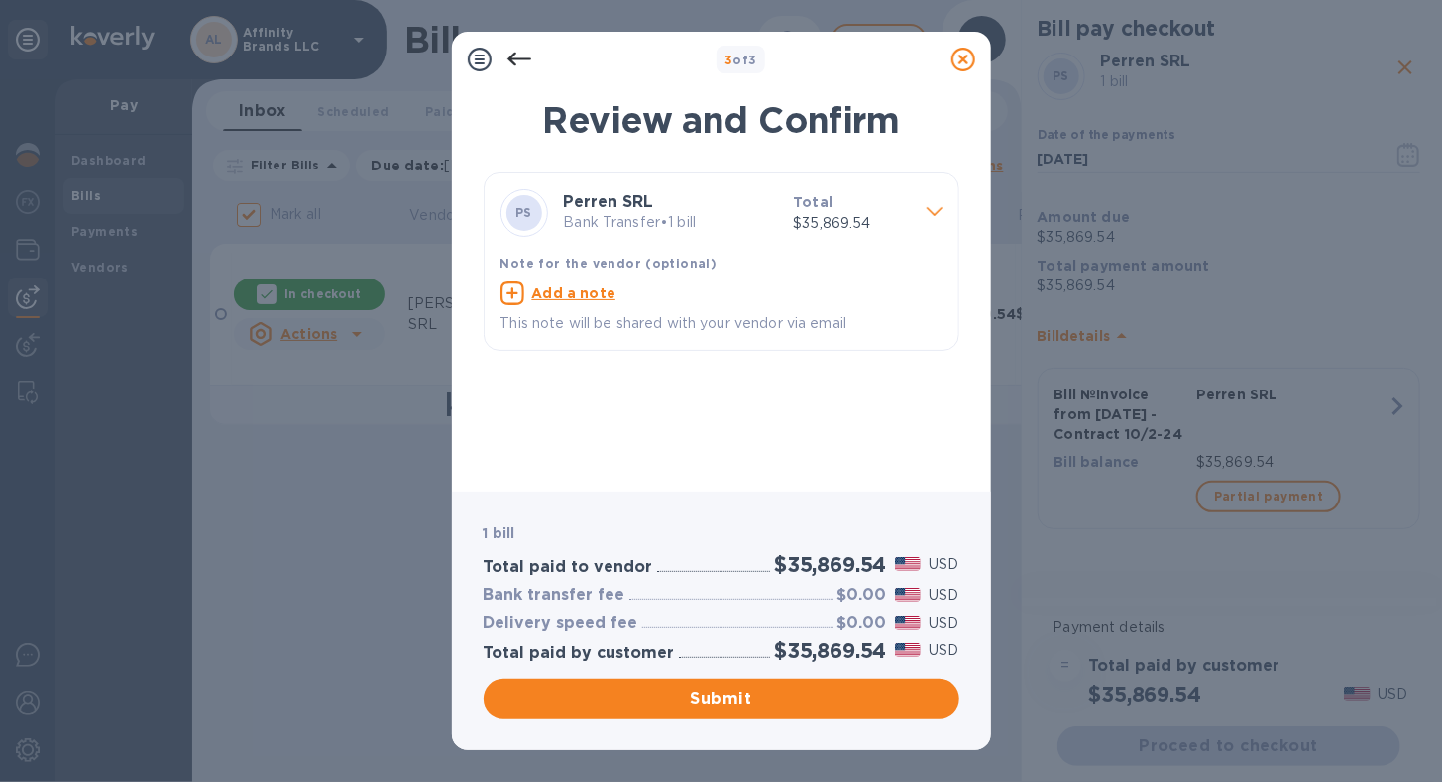
click at [733, 225] on p "Bank Transfer • 1 bill" at bounding box center [671, 222] width 214 height 21
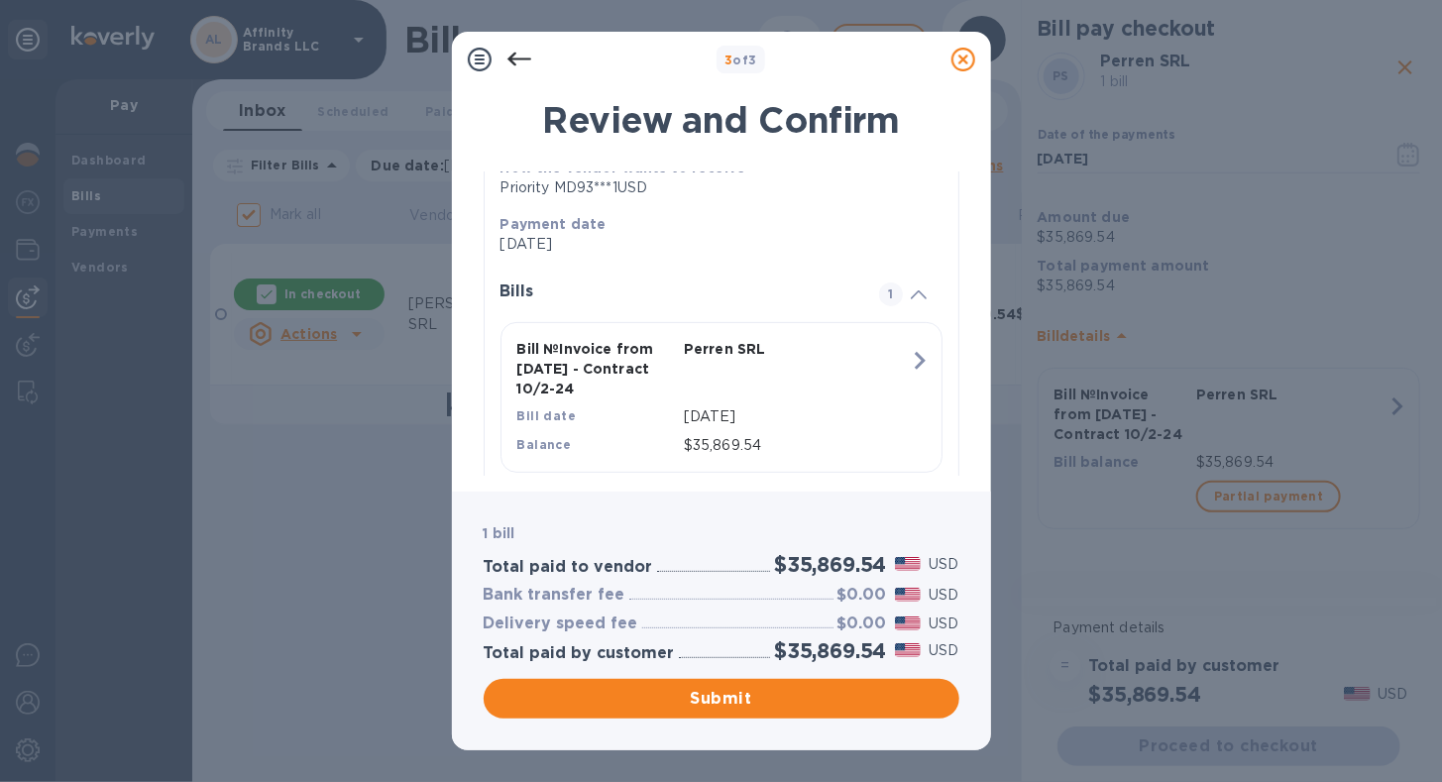
scroll to position [291, 0]
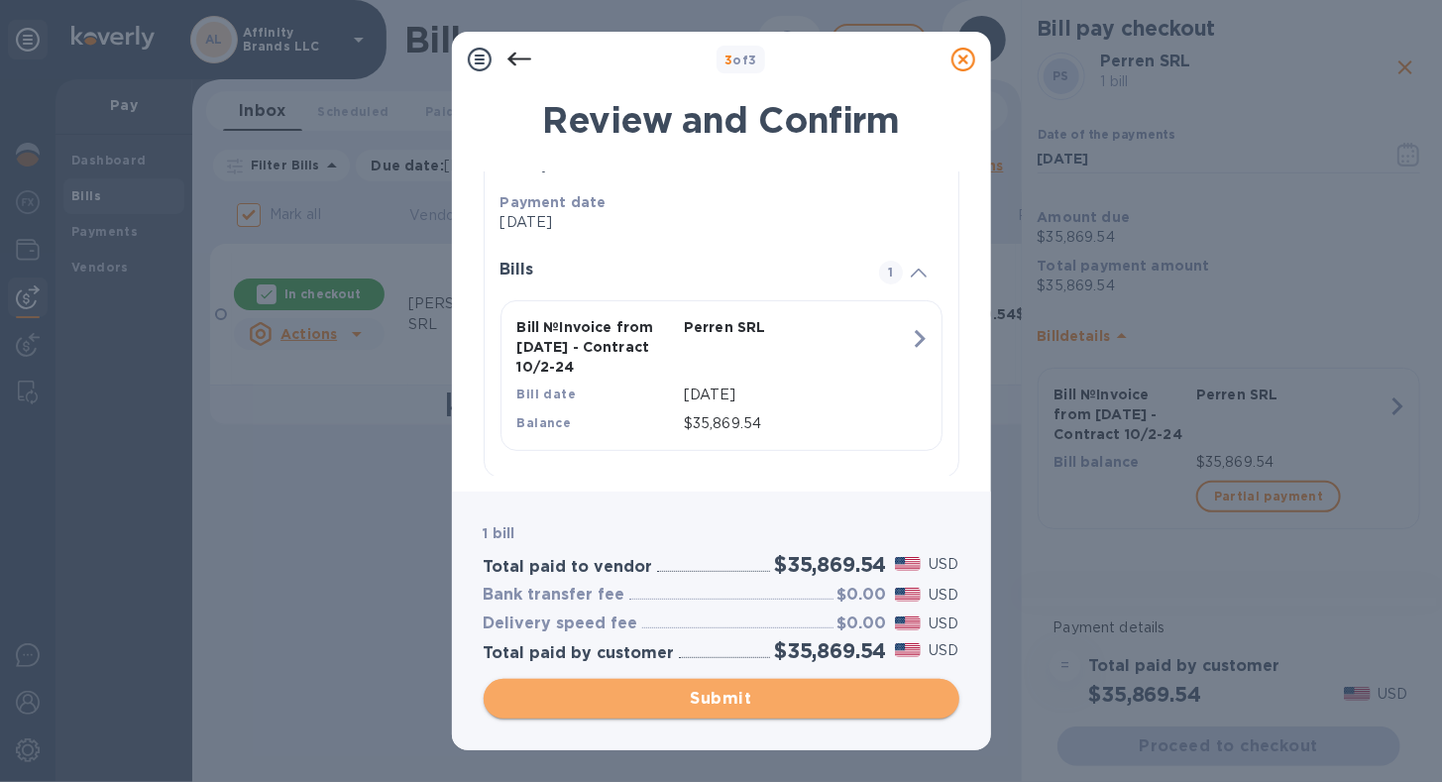
click at [666, 704] on span "Submit" at bounding box center [721, 699] width 444 height 24
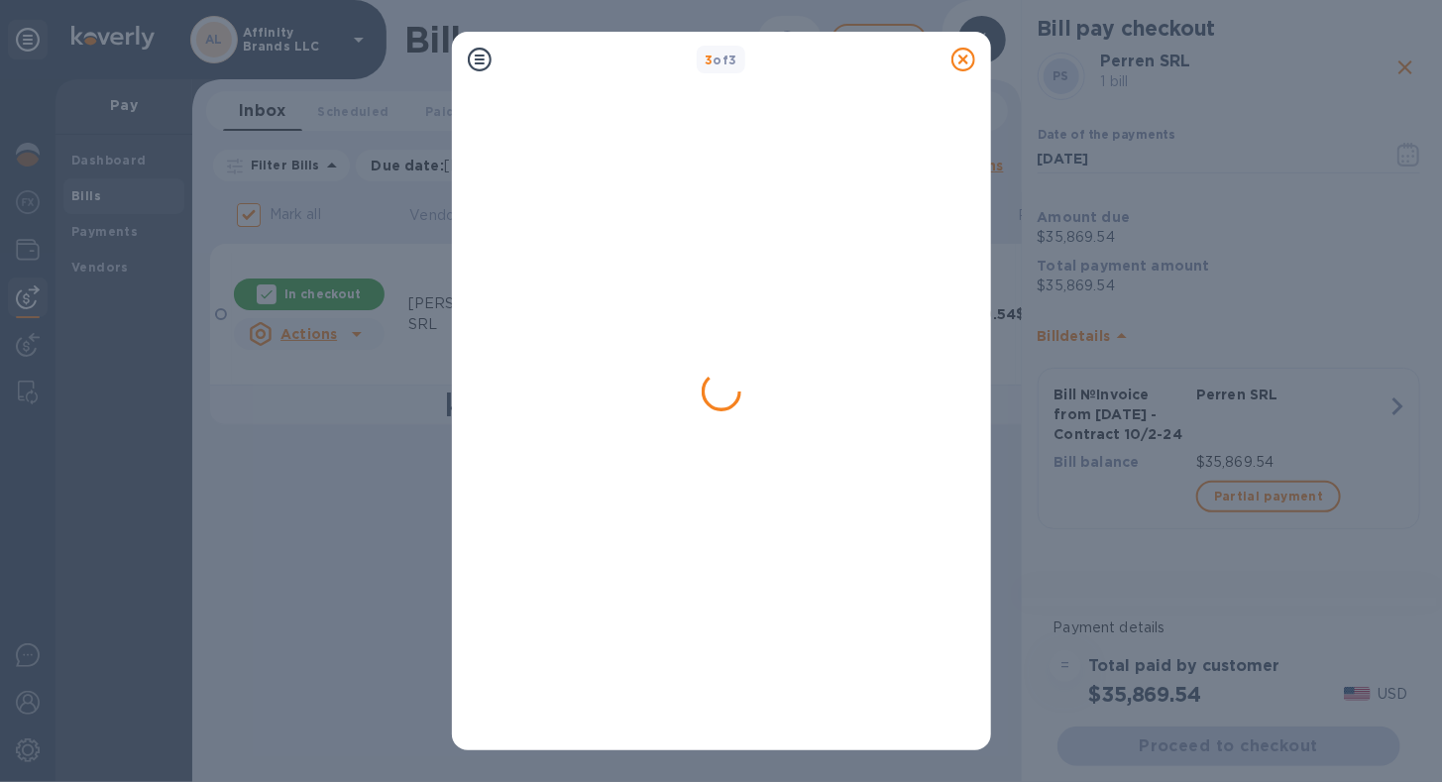
checkbox input "false"
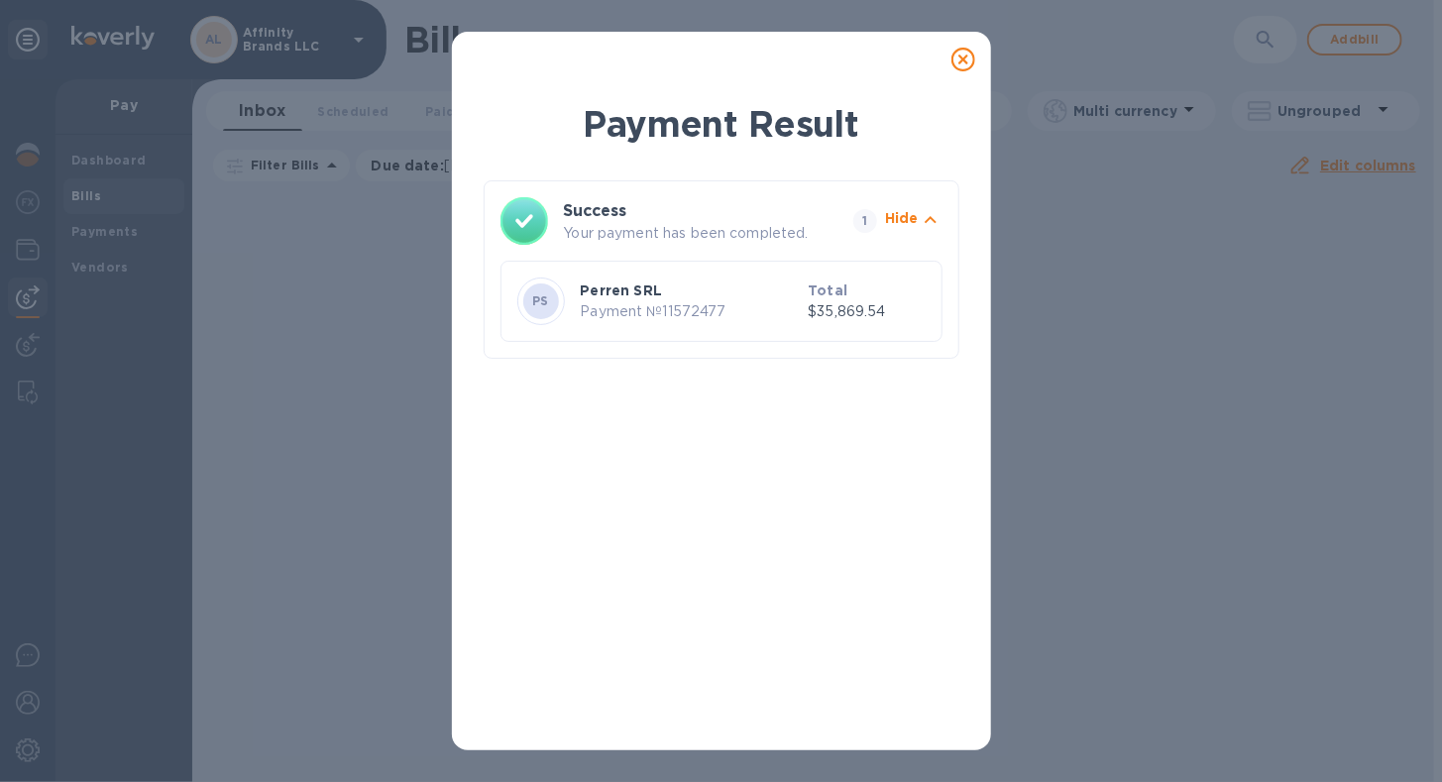
click at [980, 55] on div at bounding box center [963, 60] width 40 height 40
click at [965, 44] on div at bounding box center [963, 60] width 40 height 40
click at [963, 52] on icon at bounding box center [963, 60] width 24 height 24
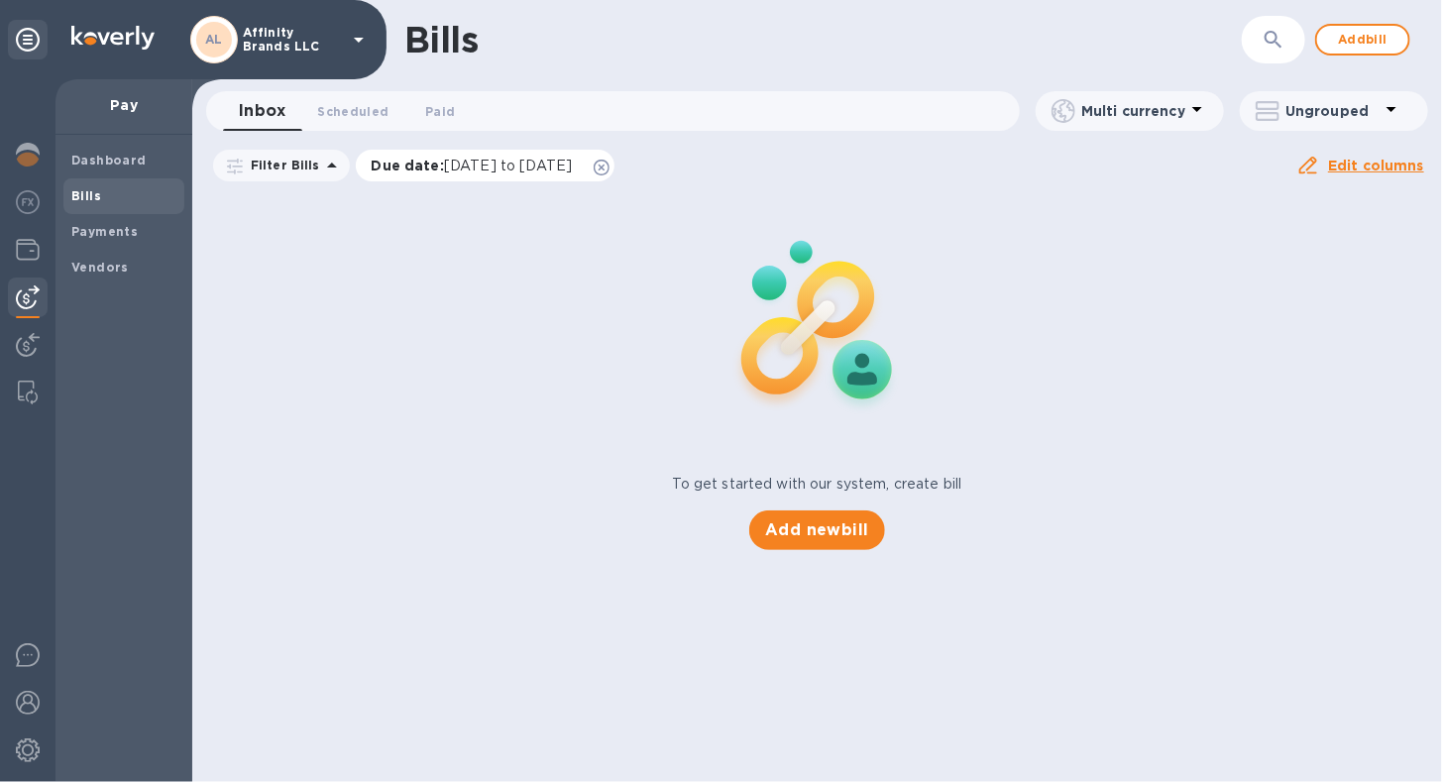
click at [444, 163] on span "[DATE] to [DATE]" at bounding box center [508, 166] width 128 height 16
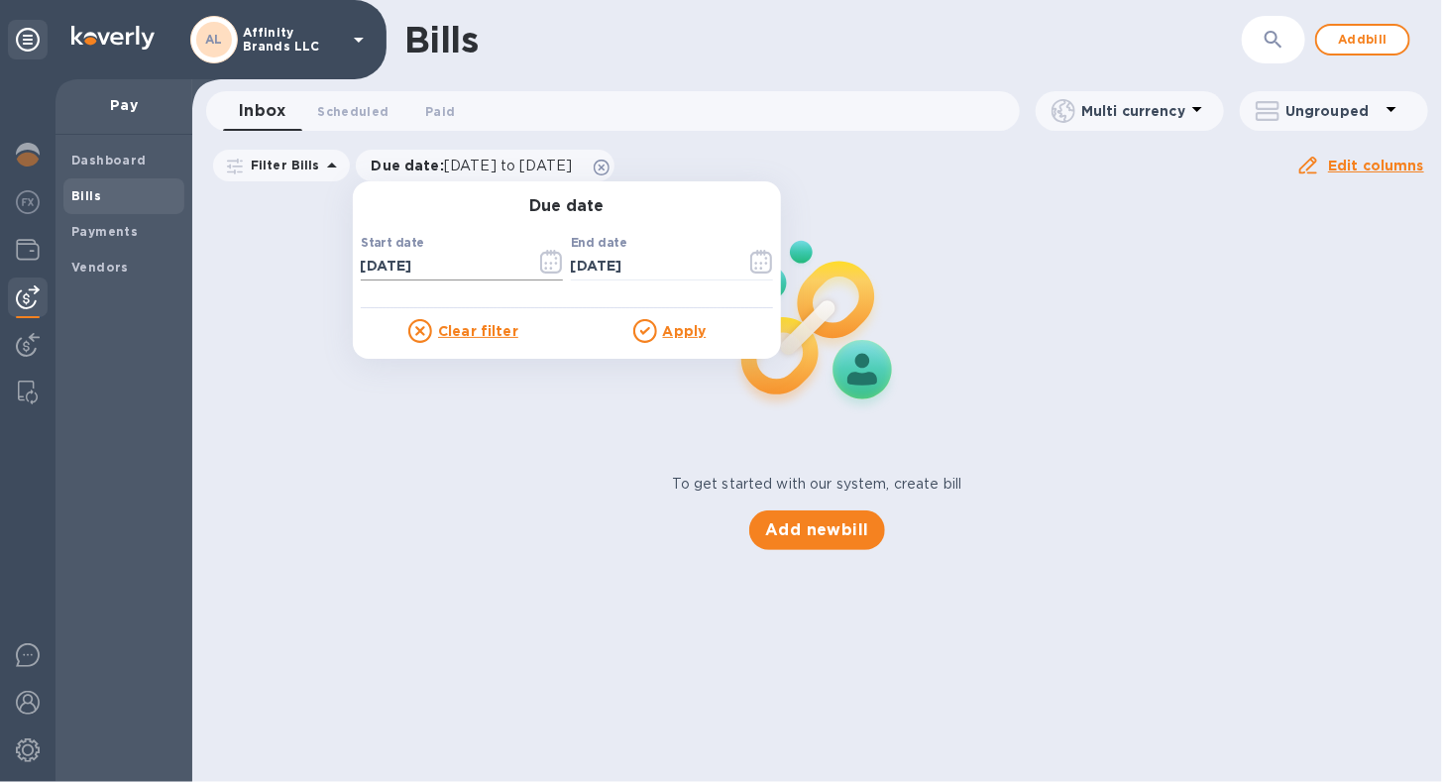
click at [475, 270] on input "[DATE]" at bounding box center [441, 267] width 160 height 30
click at [544, 264] on icon "button" at bounding box center [545, 264] width 3 height 3
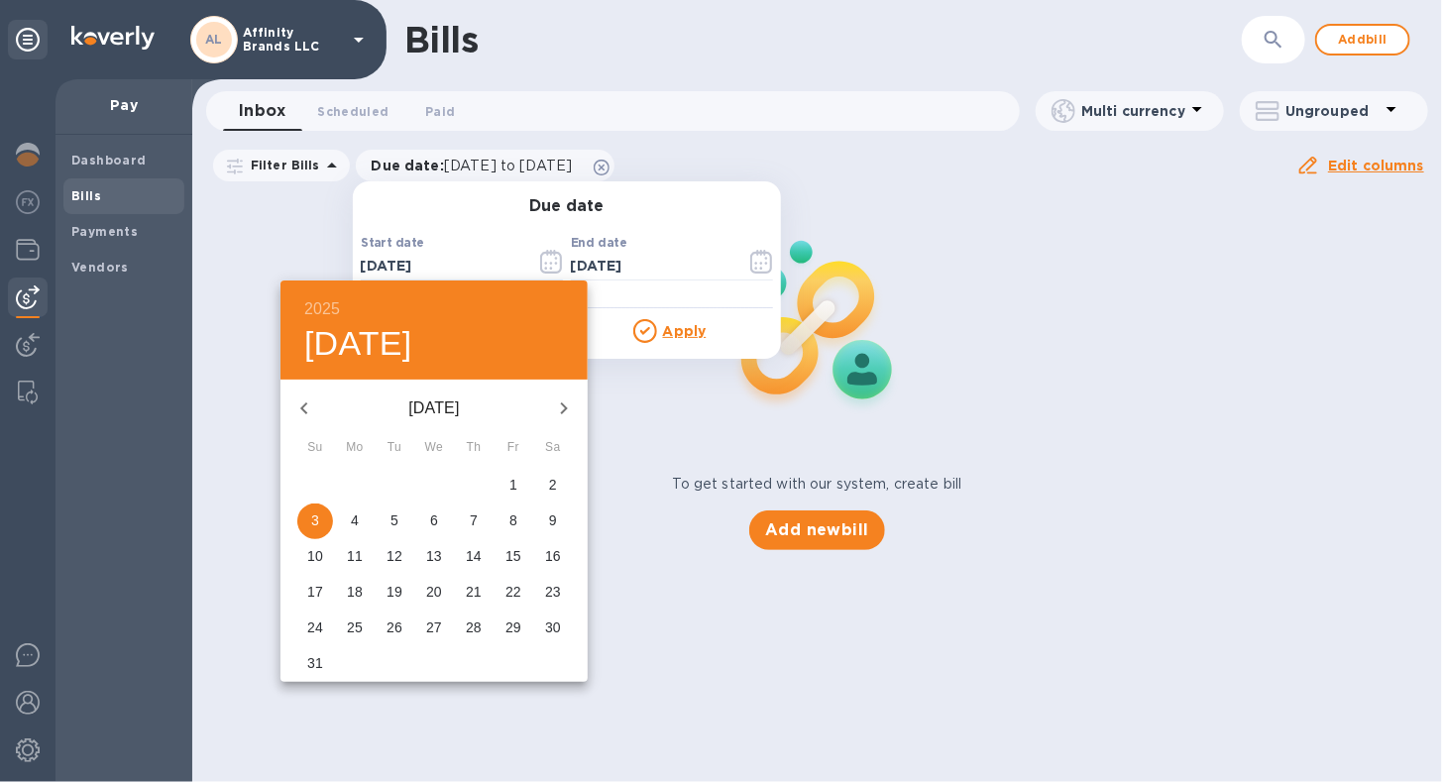
click at [573, 399] on icon "button" at bounding box center [564, 408] width 24 height 24
click at [551, 412] on button "button" at bounding box center [564, 408] width 48 height 48
click at [477, 489] on p "2" at bounding box center [474, 485] width 8 height 20
type input "[DATE]"
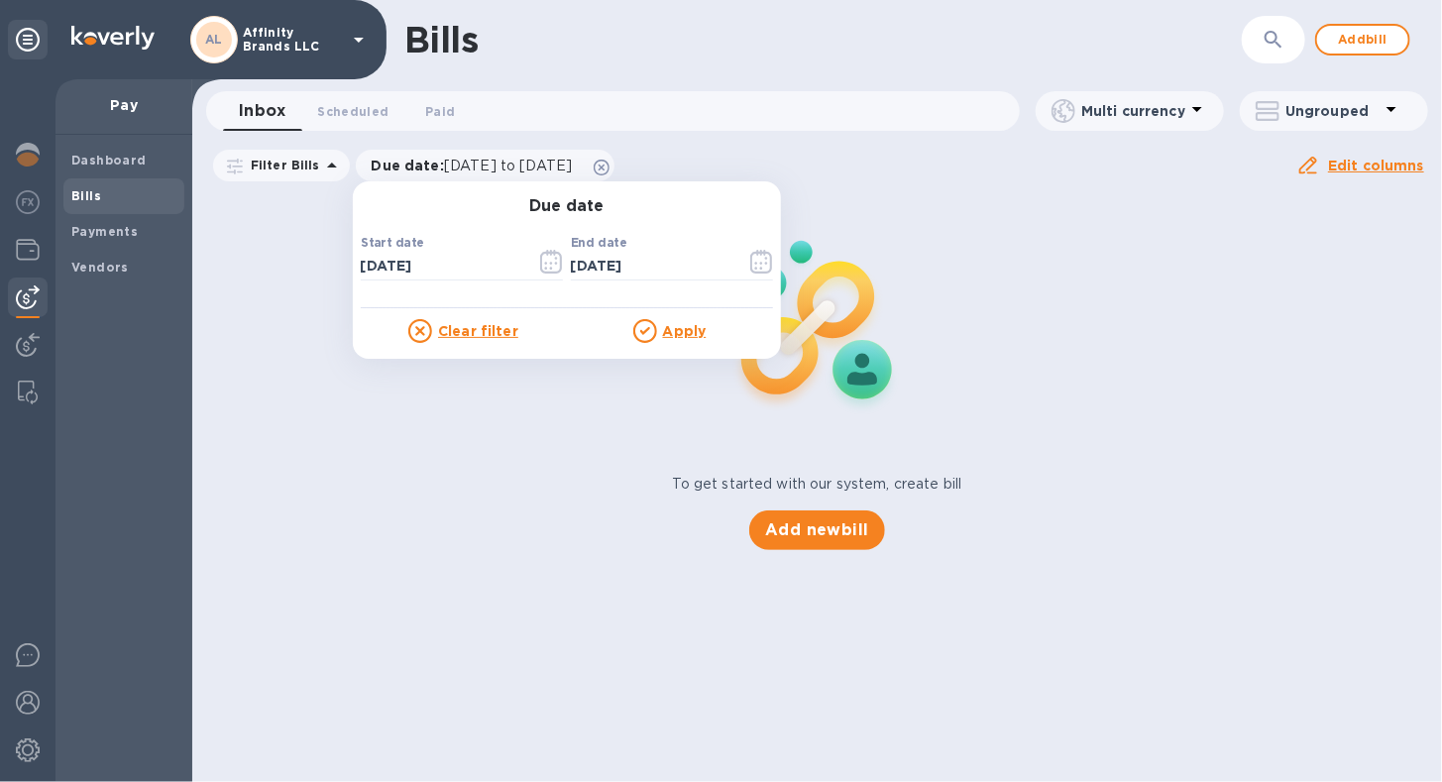
click at [668, 335] on u "Apply" at bounding box center [685, 331] width 44 height 16
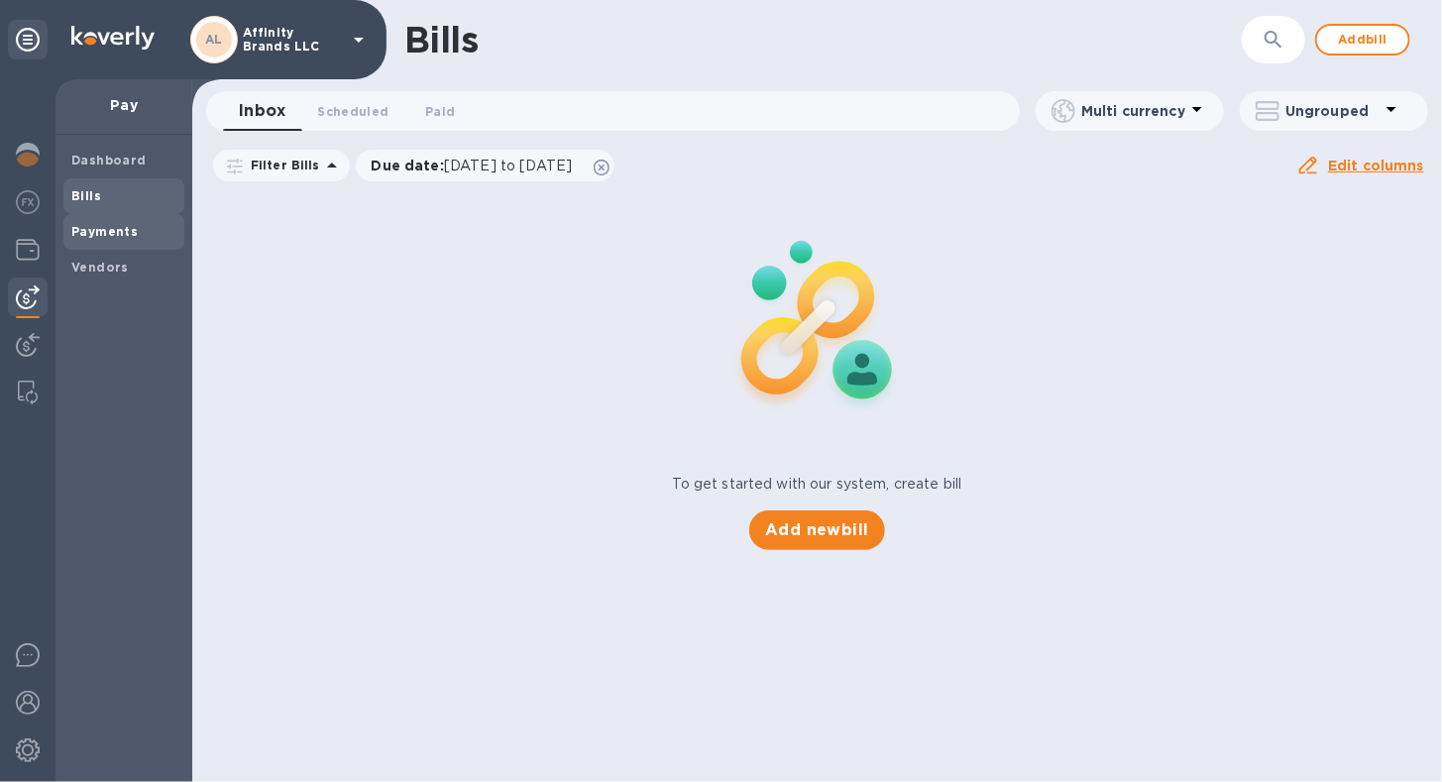
click at [96, 240] on span "Payments" at bounding box center [104, 232] width 66 height 20
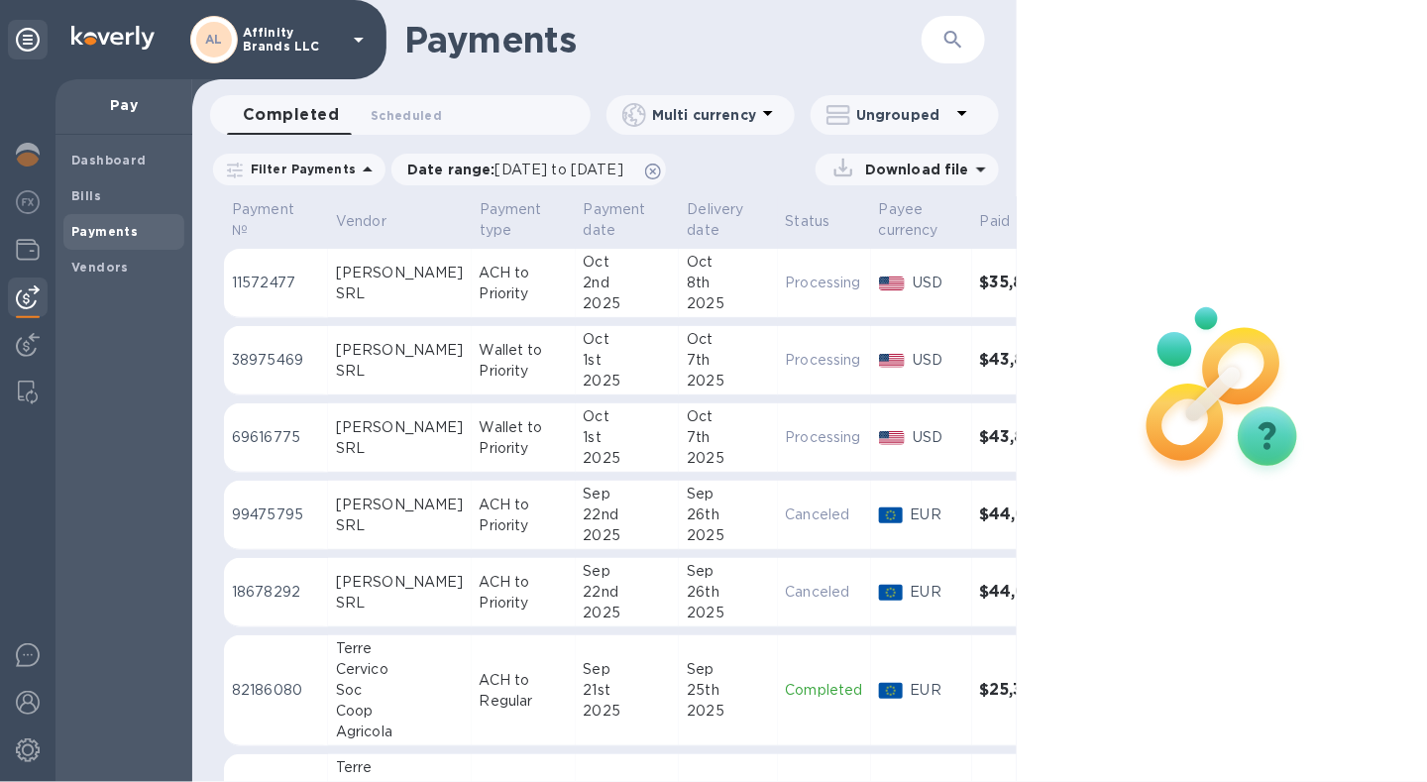
click at [721, 266] on td "[DATE]" at bounding box center [728, 283] width 98 height 69
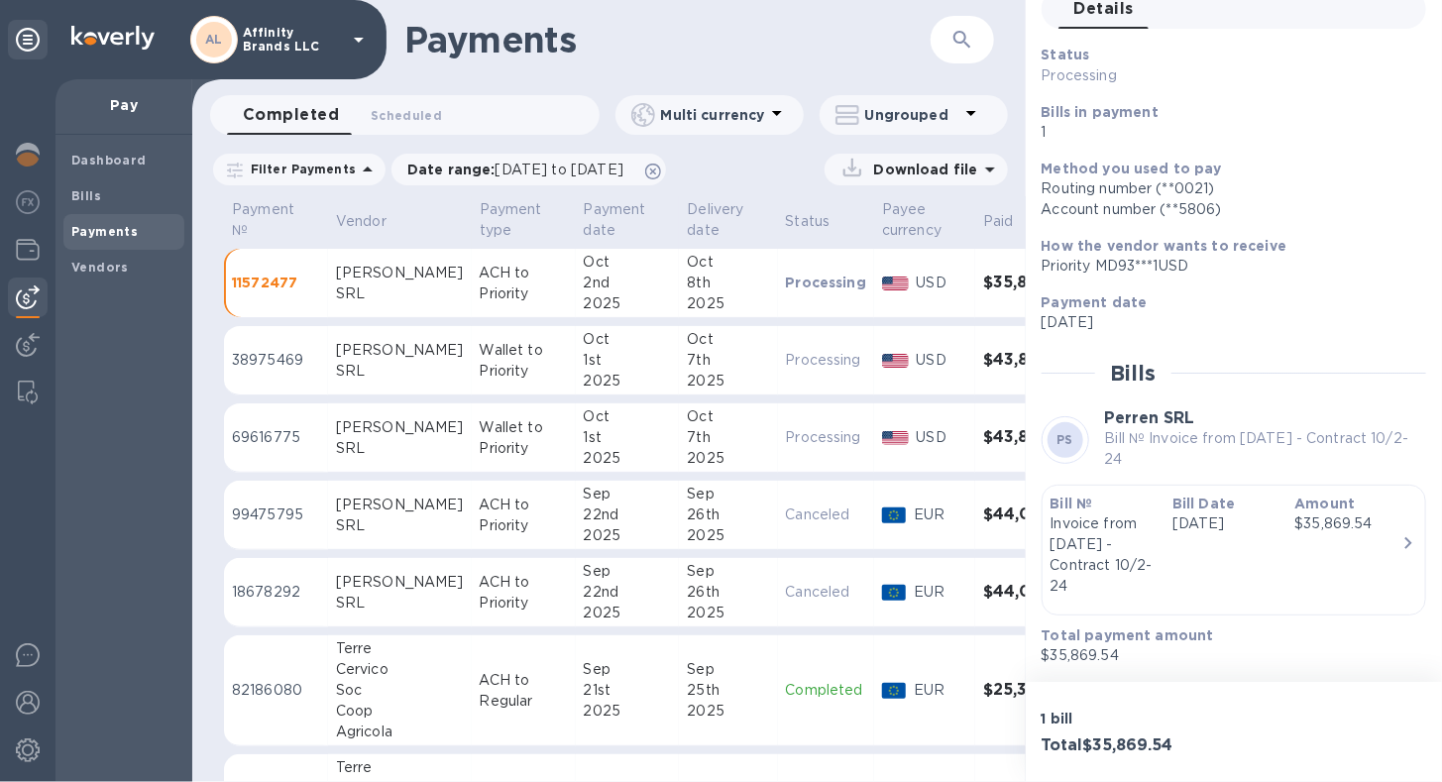
scroll to position [118, 0]
click at [545, 179] on div "Date range : [DATE] to [DATE]" at bounding box center [528, 170] width 274 height 32
click at [551, 167] on span "[DATE] to [DATE]" at bounding box center [559, 170] width 128 height 16
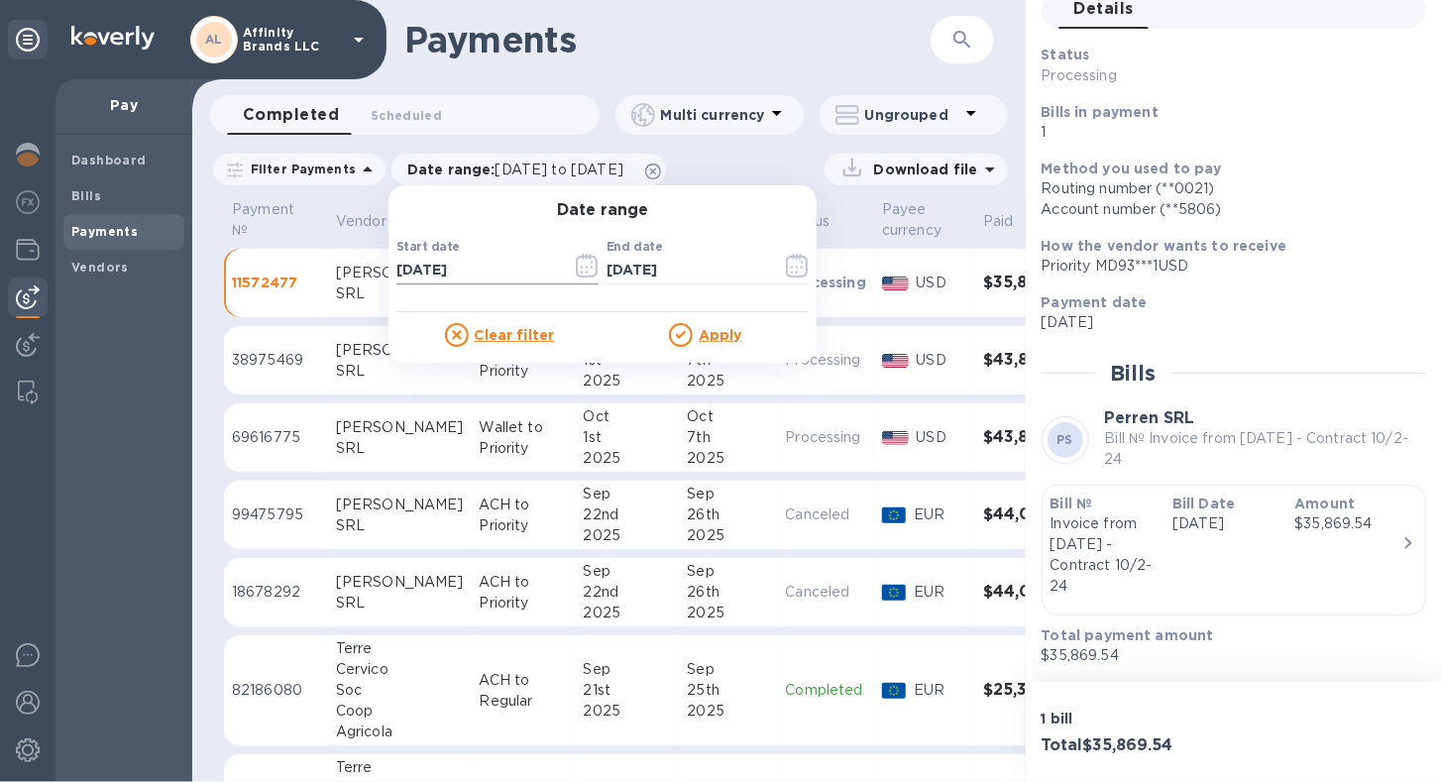
click at [588, 272] on icon "button" at bounding box center [587, 266] width 22 height 24
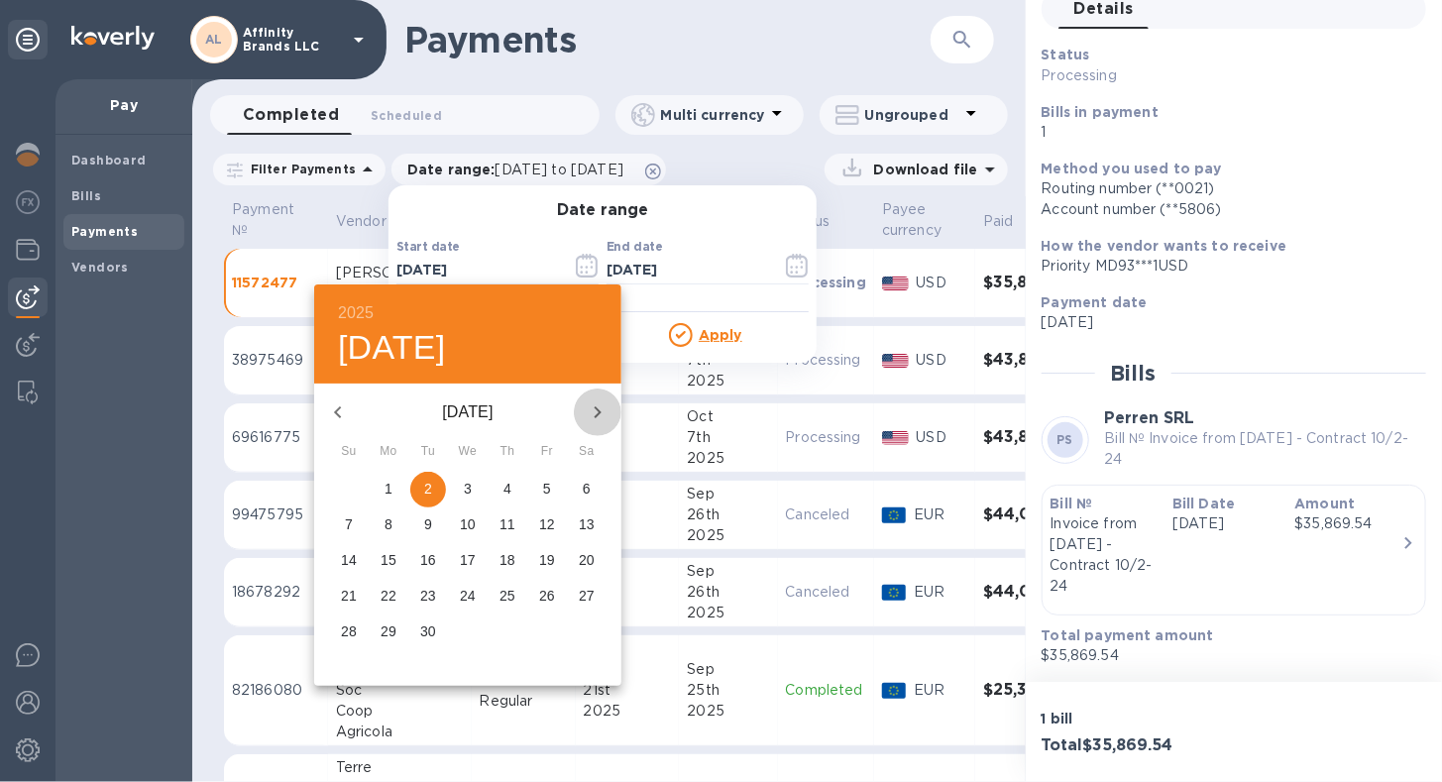
click at [606, 403] on icon "button" at bounding box center [598, 412] width 24 height 24
click at [506, 482] on p "2" at bounding box center [507, 489] width 8 height 20
type input "[DATE]"
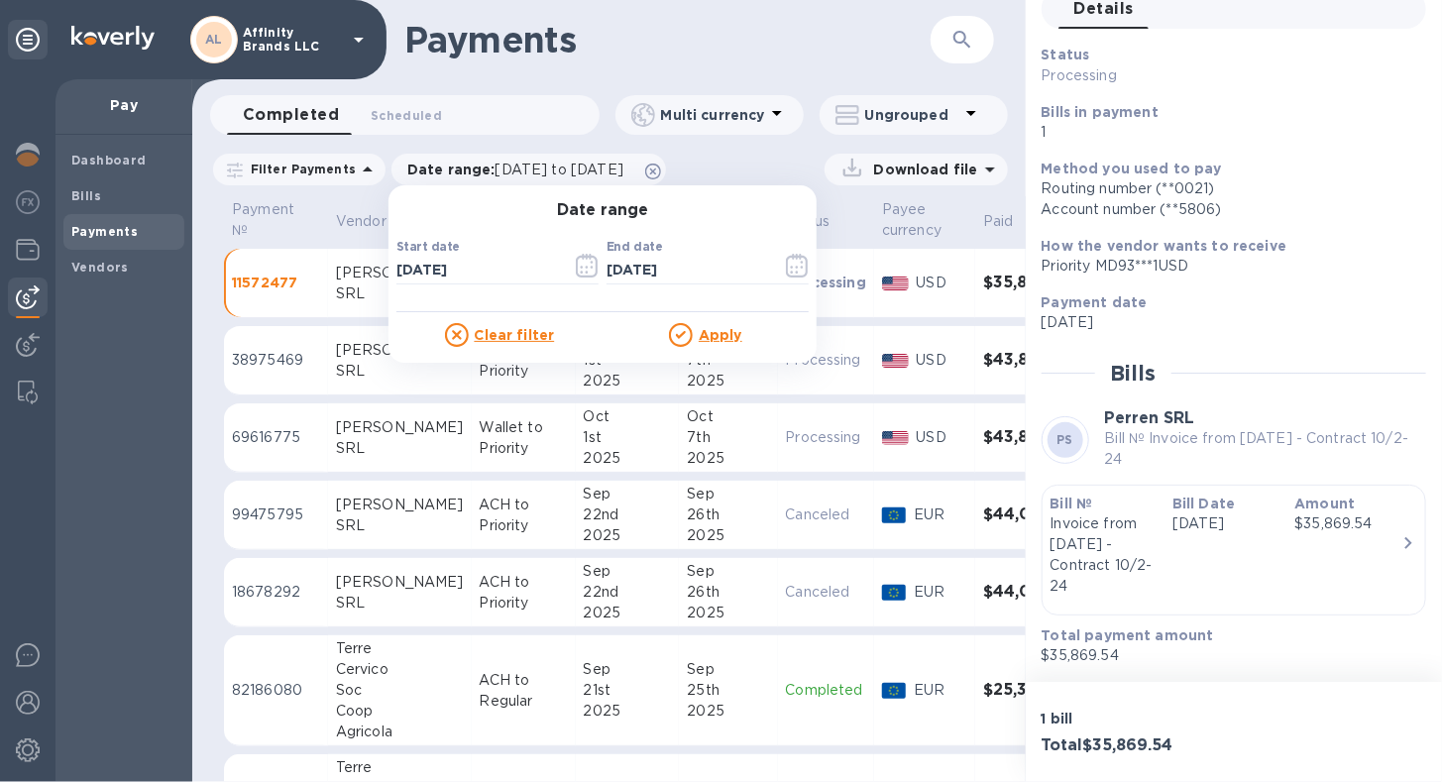
click at [715, 333] on u "Apply" at bounding box center [721, 335] width 44 height 16
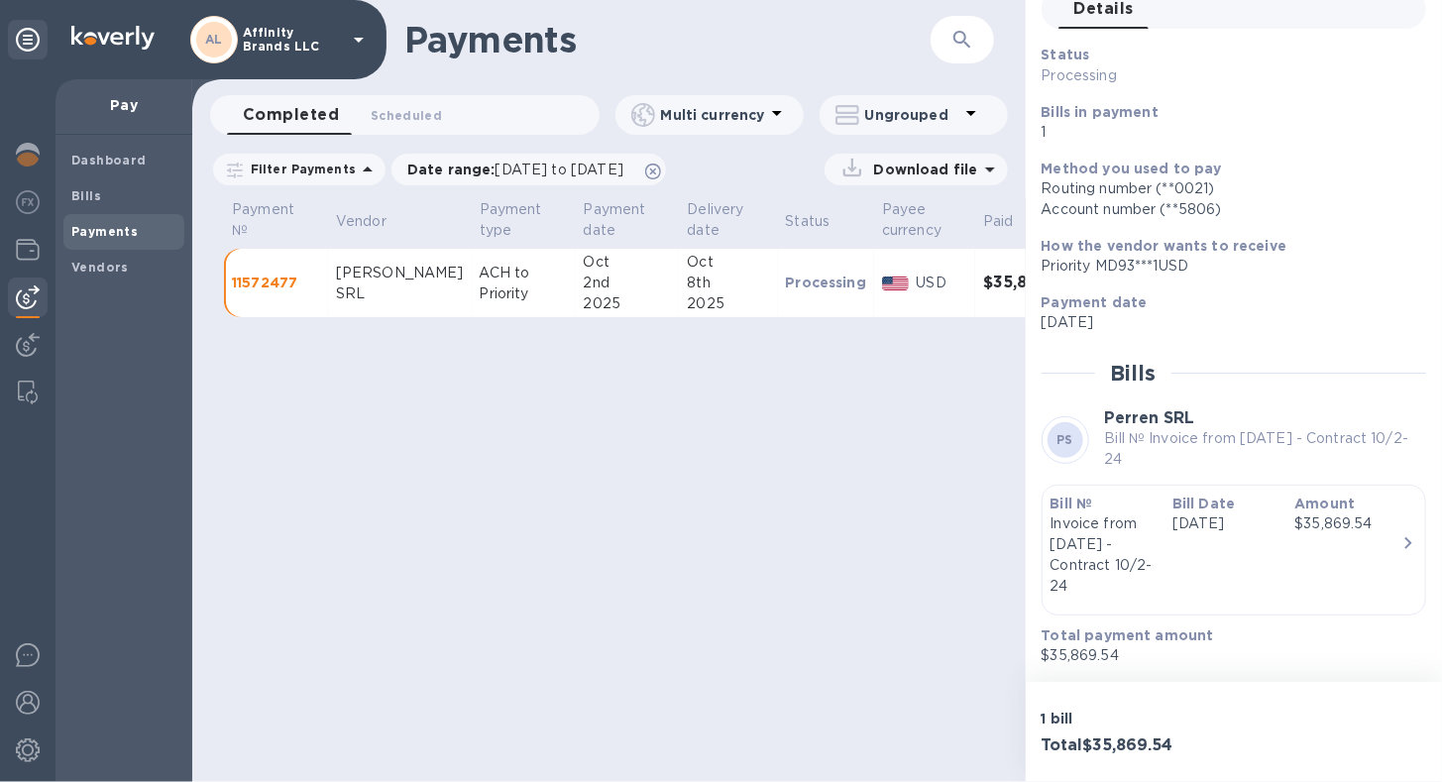
click at [924, 175] on p "Download file" at bounding box center [922, 170] width 112 height 20
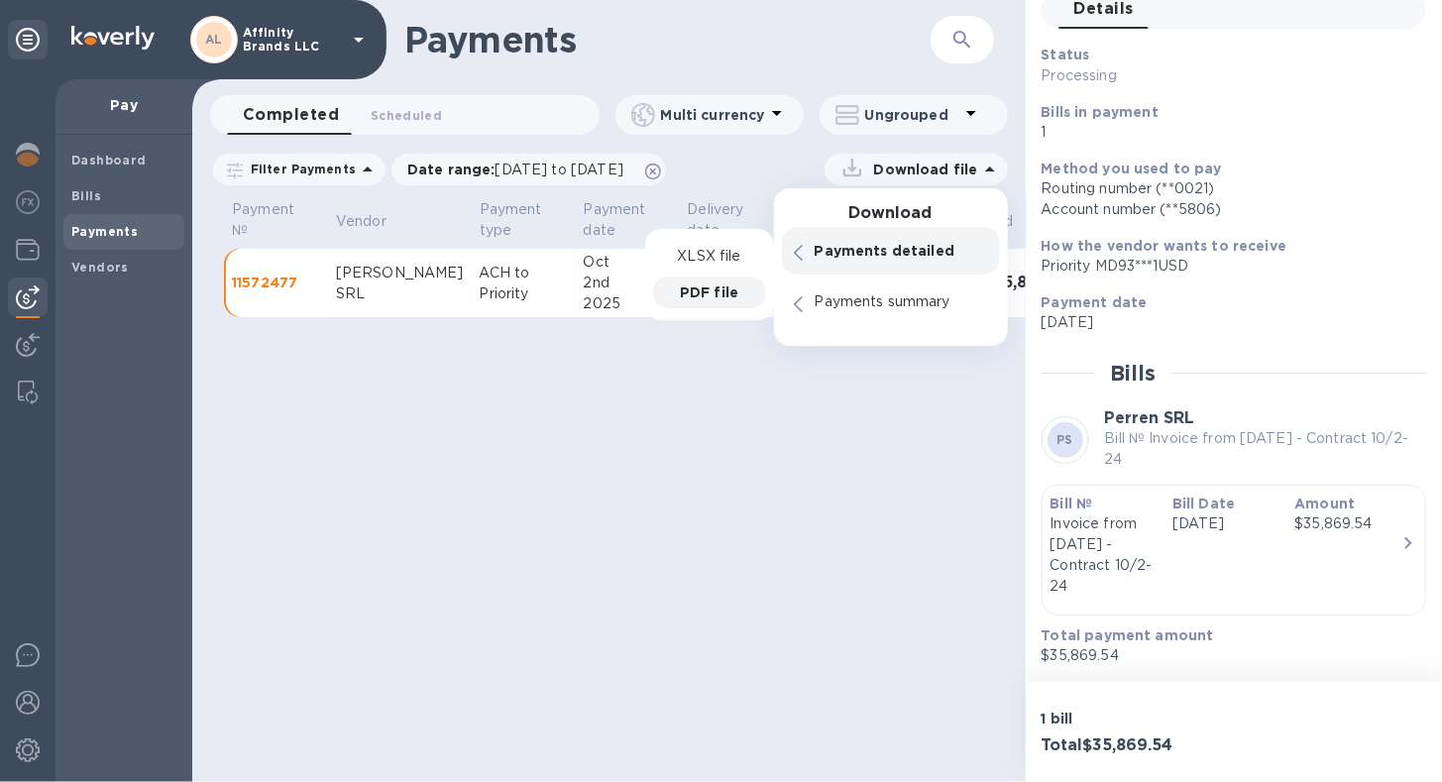
click at [717, 283] on p "PDF file" at bounding box center [709, 292] width 58 height 20
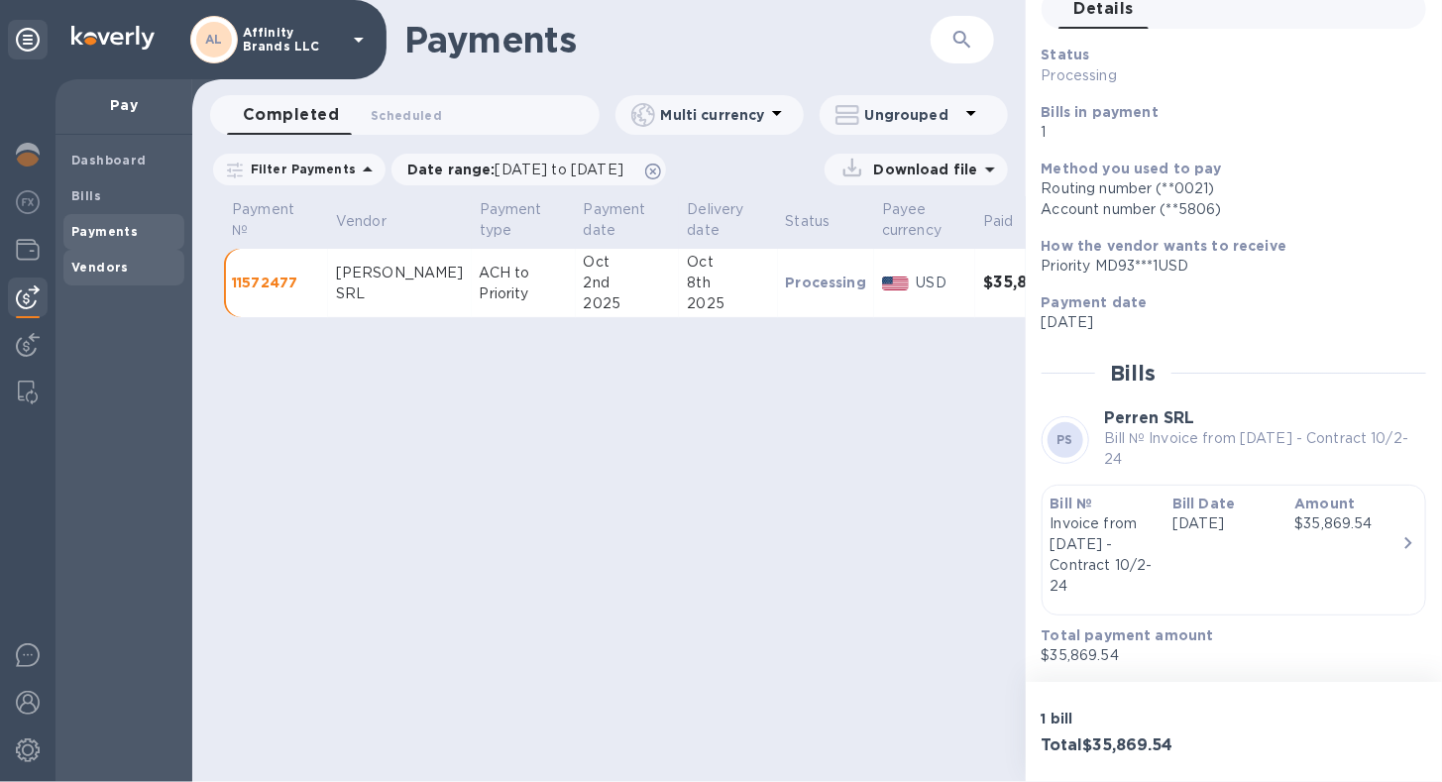
click at [111, 265] on b "Vendors" at bounding box center [99, 267] width 57 height 15
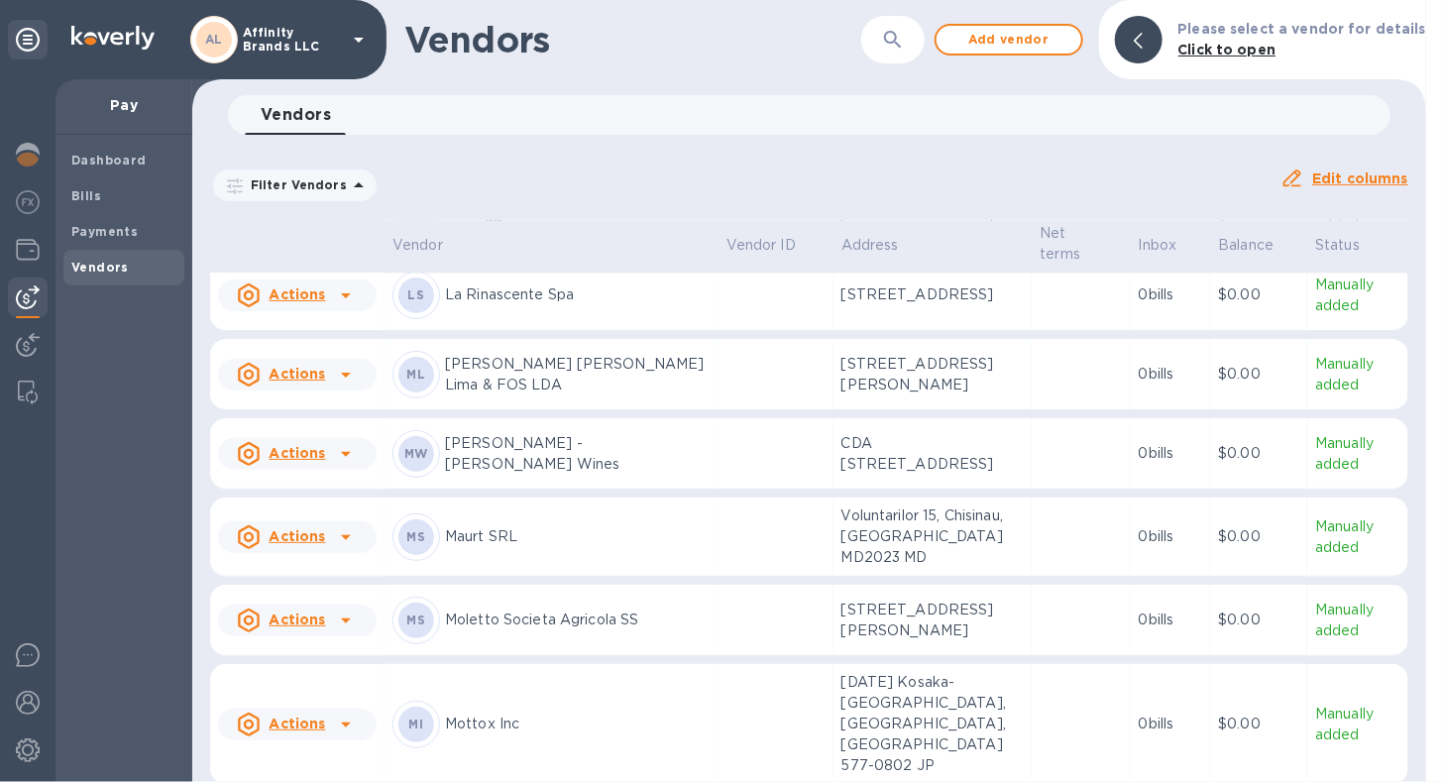
scroll to position [2832, 0]
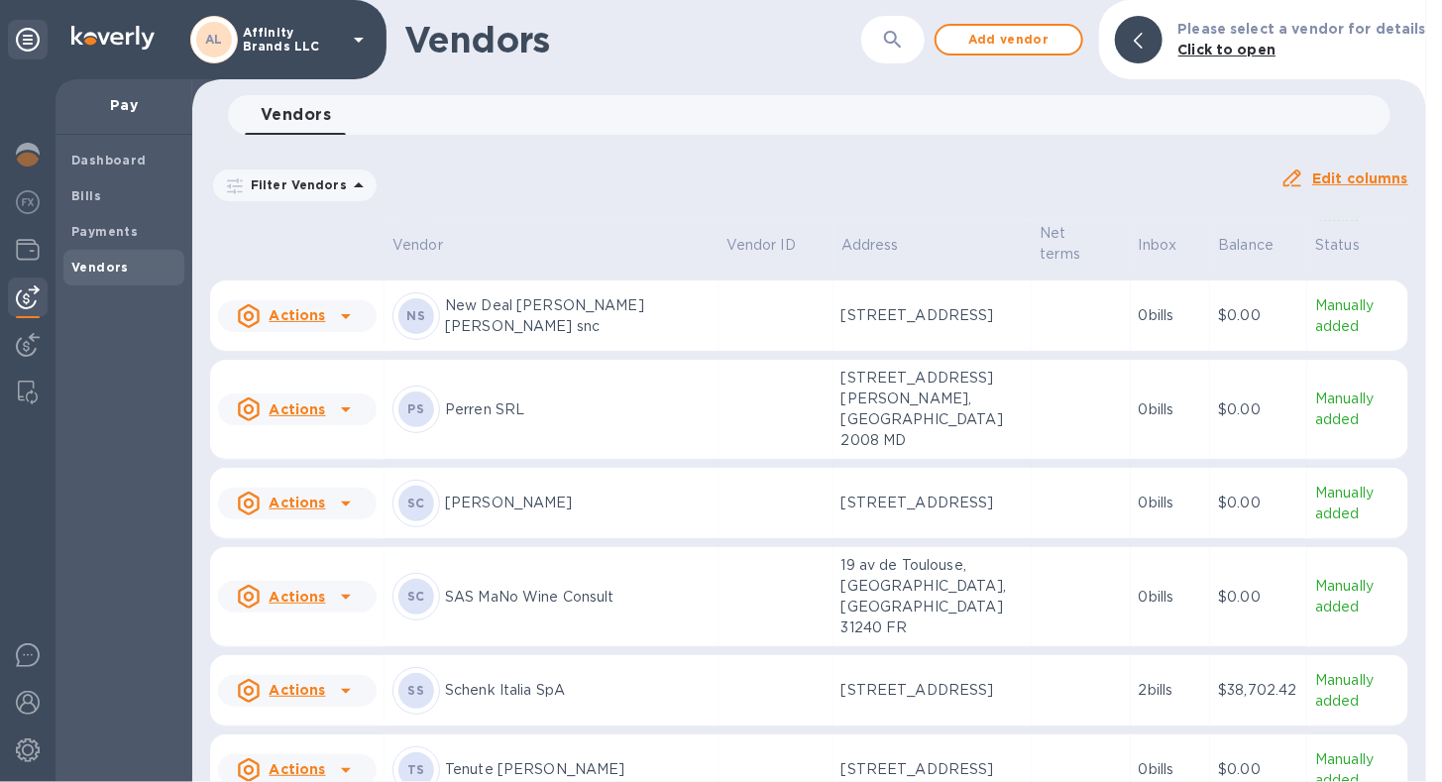
click at [588, 385] on div "[PERSON_NAME] SRL" at bounding box center [551, 409] width 318 height 48
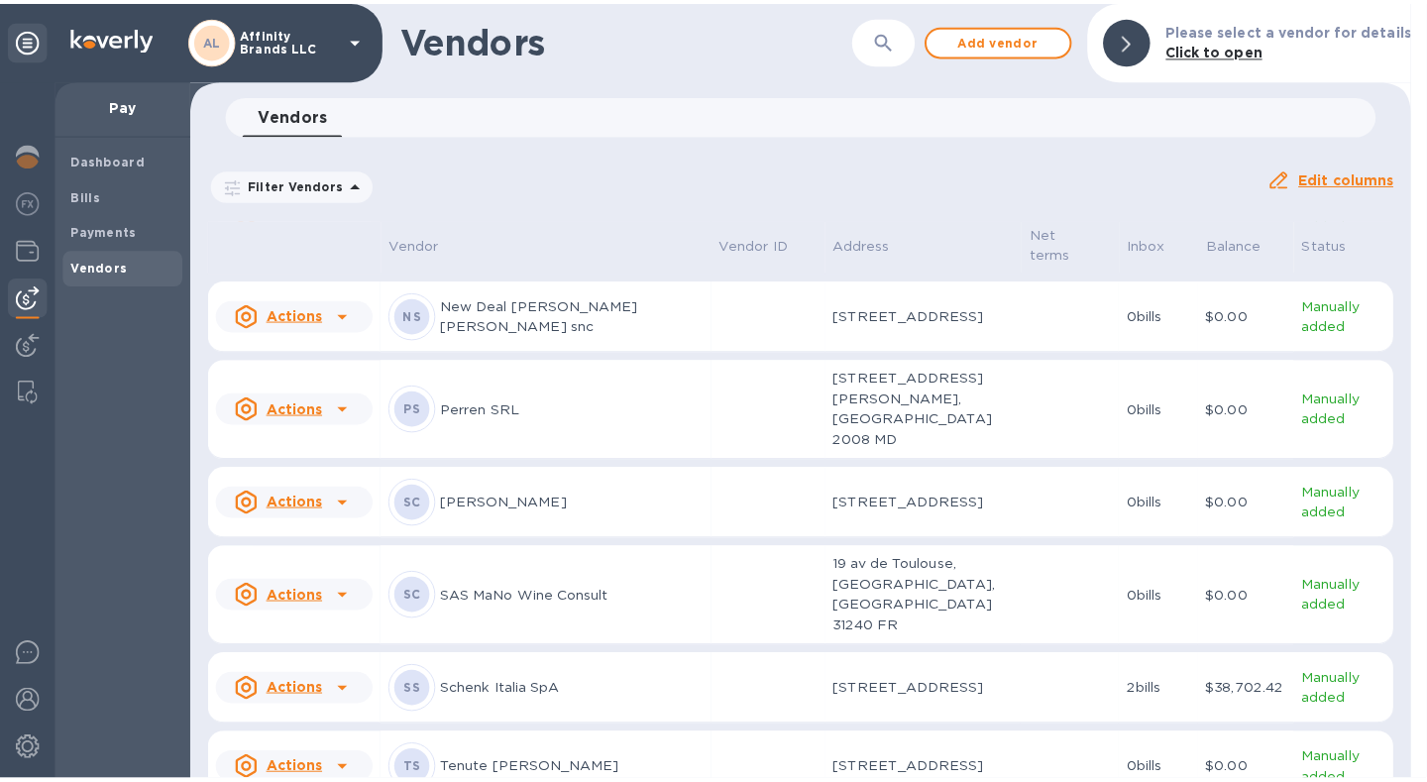
scroll to position [3144, 0]
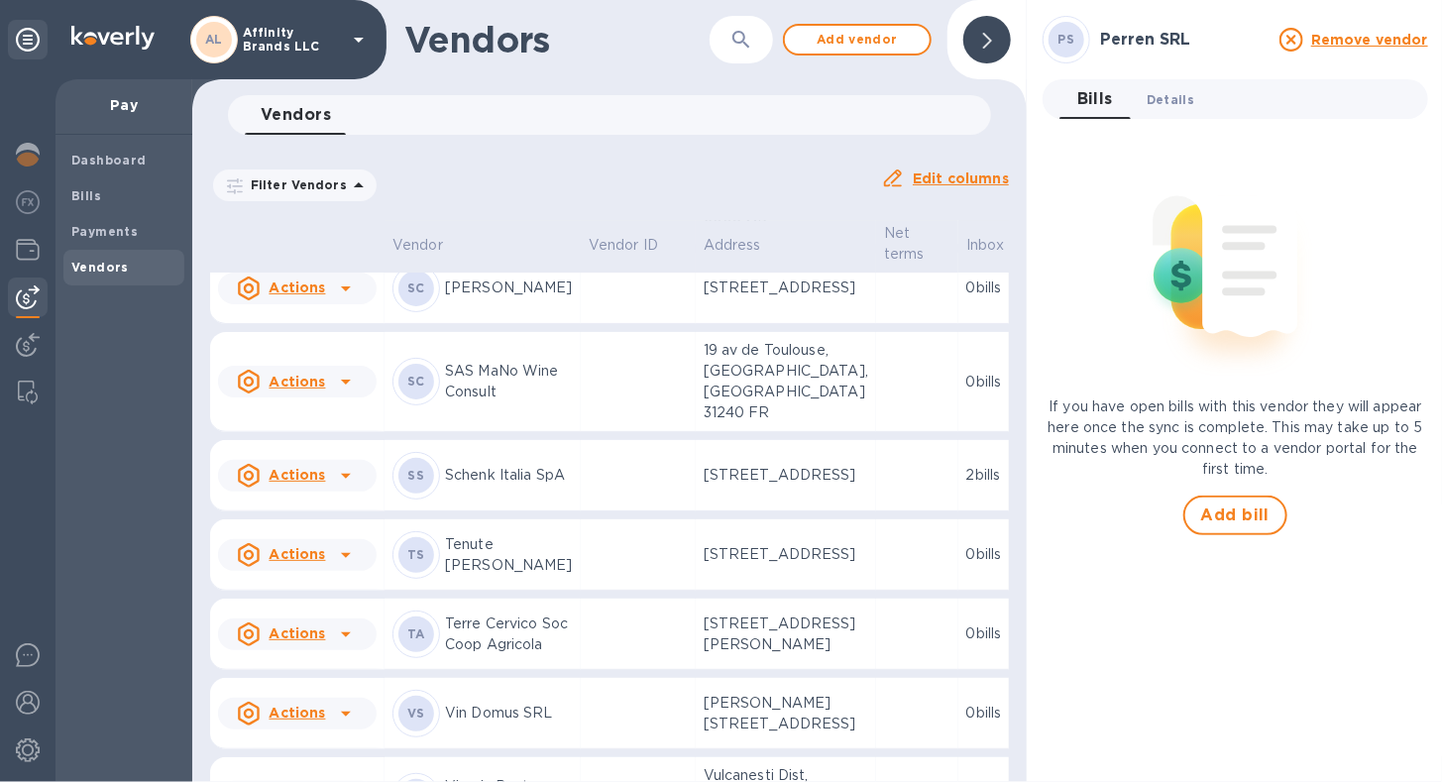
click at [1167, 98] on span "Details 0" at bounding box center [1171, 99] width 48 height 21
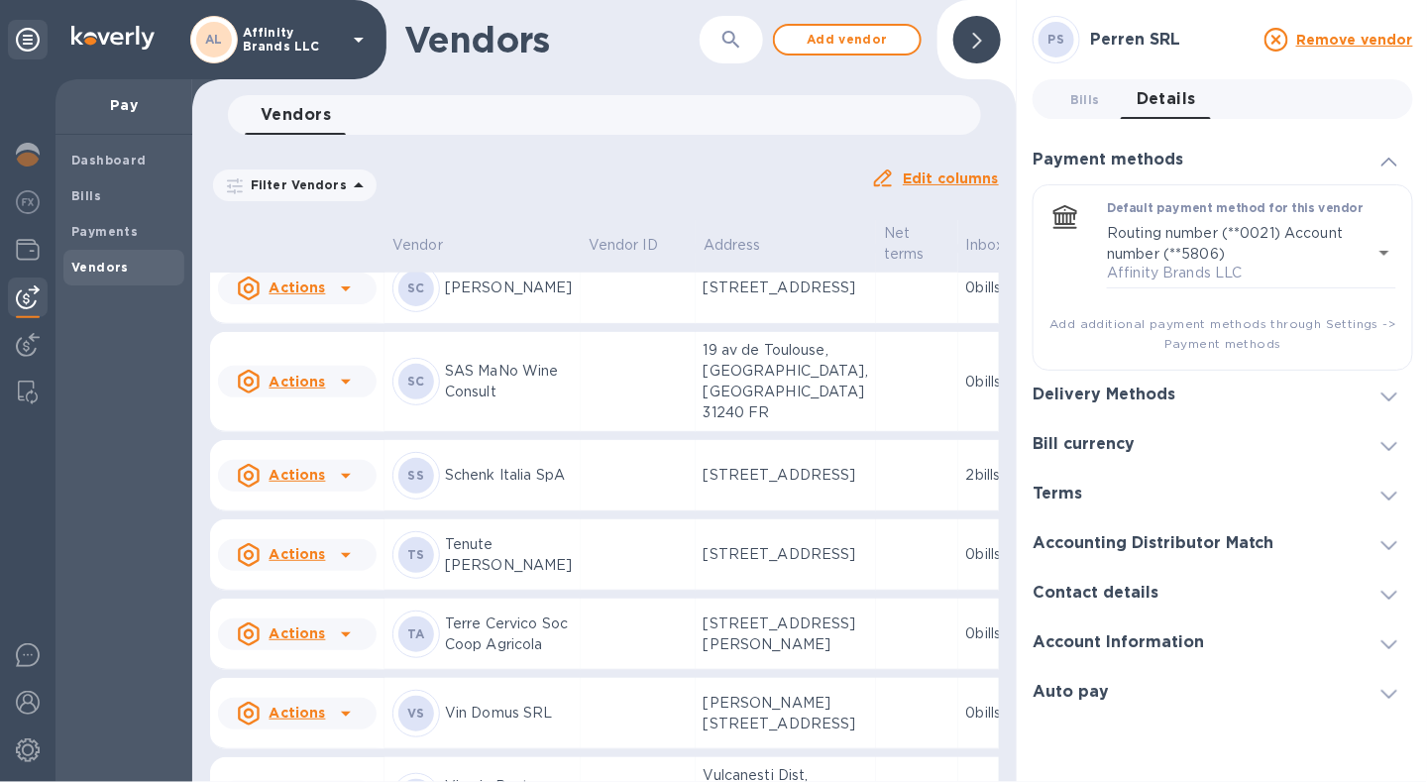
click at [1394, 400] on icon at bounding box center [1389, 396] width 16 height 9
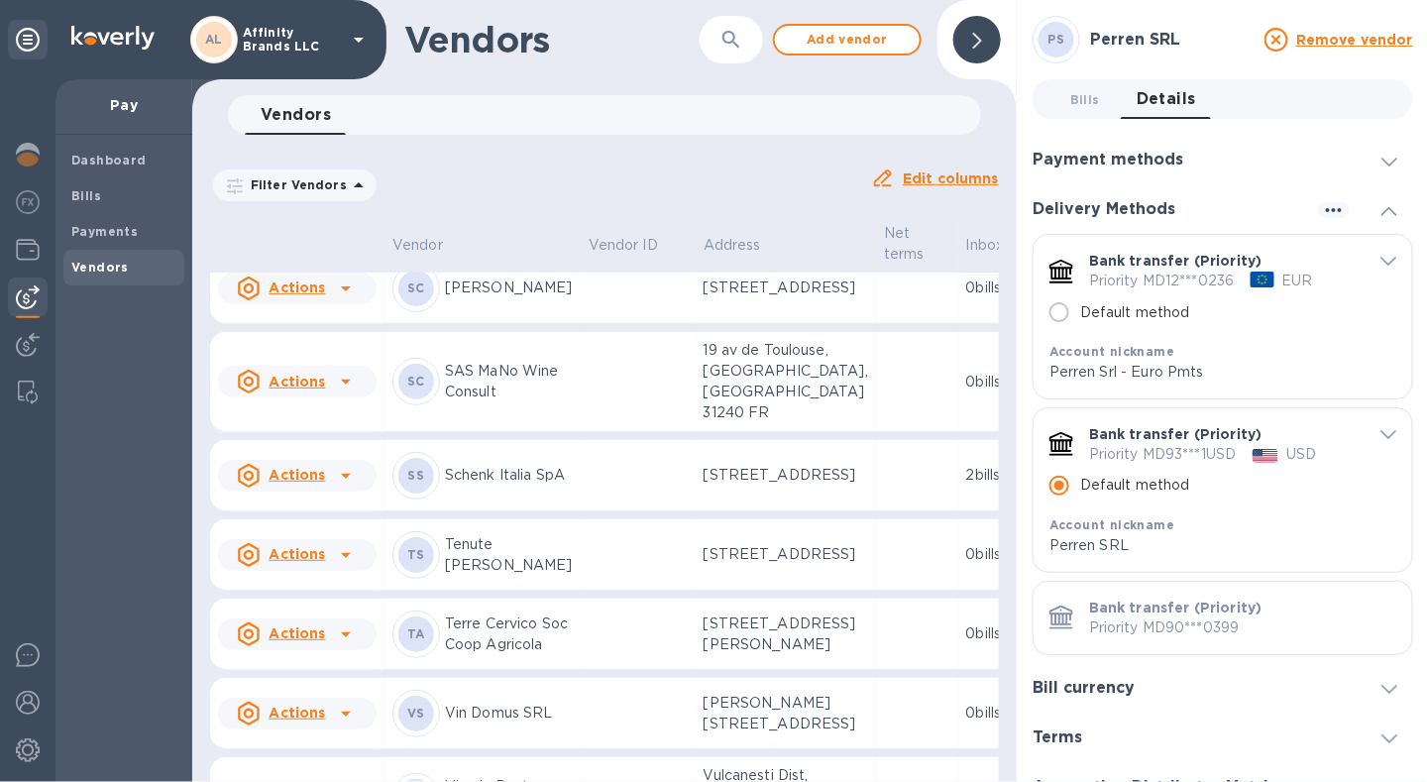
click at [1380, 438] on icon "default-method" at bounding box center [1388, 434] width 16 height 9
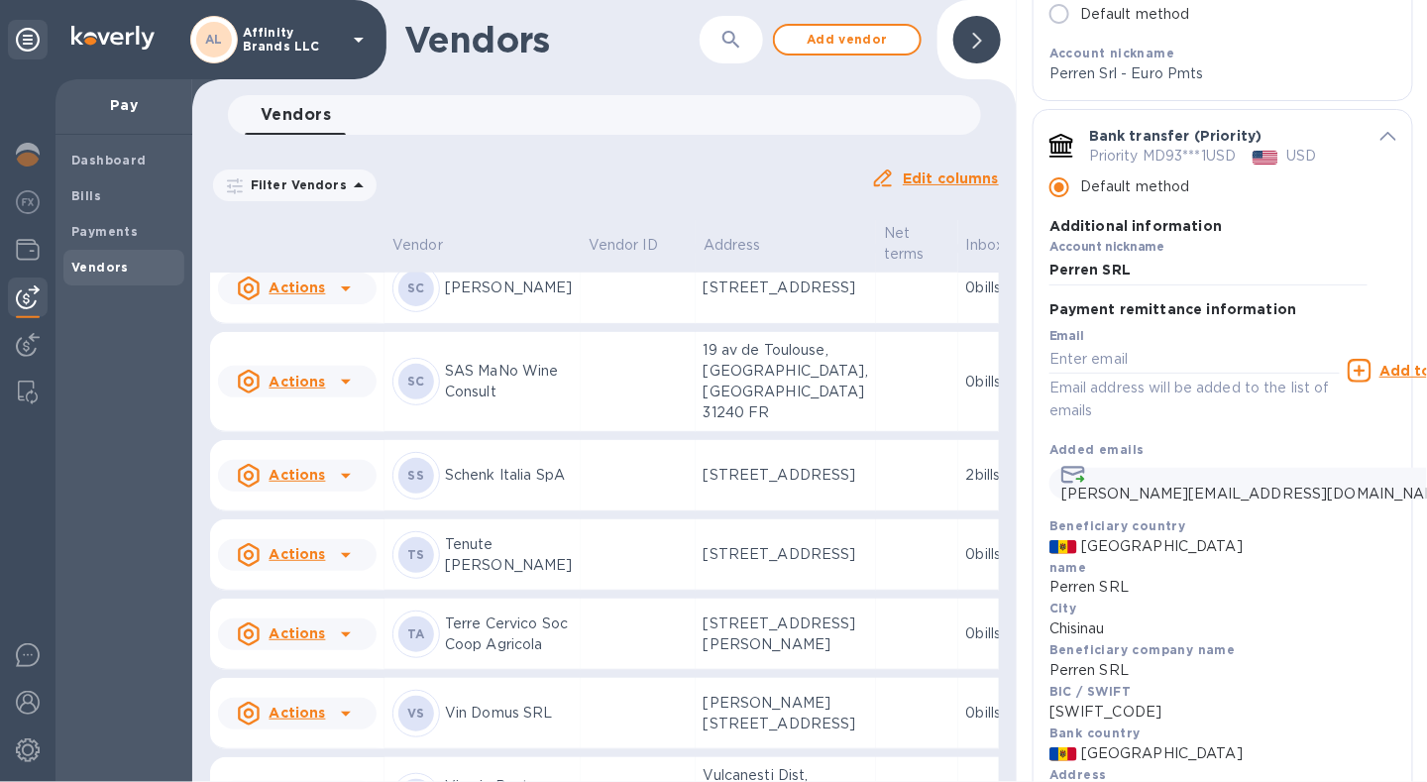
scroll to position [297, 0]
click at [1380, 136] on icon "default-method" at bounding box center [1388, 137] width 16 height 9
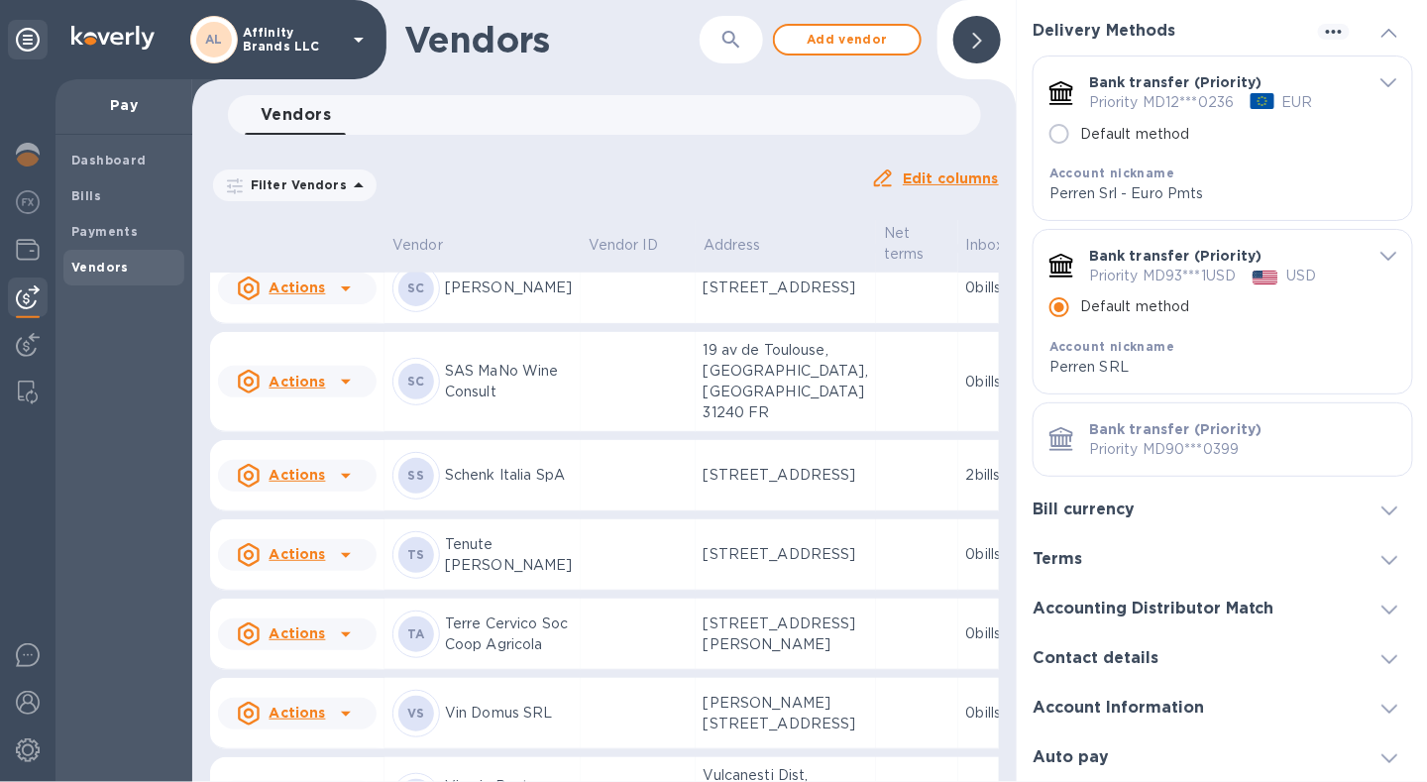
scroll to position [176, 0]
